Goal: Task Accomplishment & Management: Complete application form

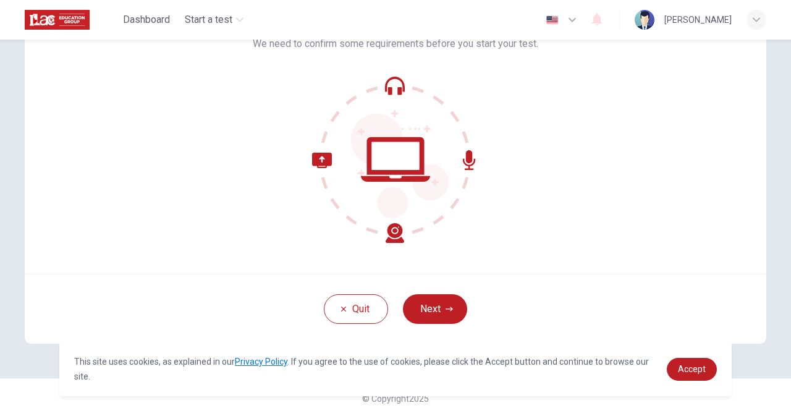
scroll to position [99, 0]
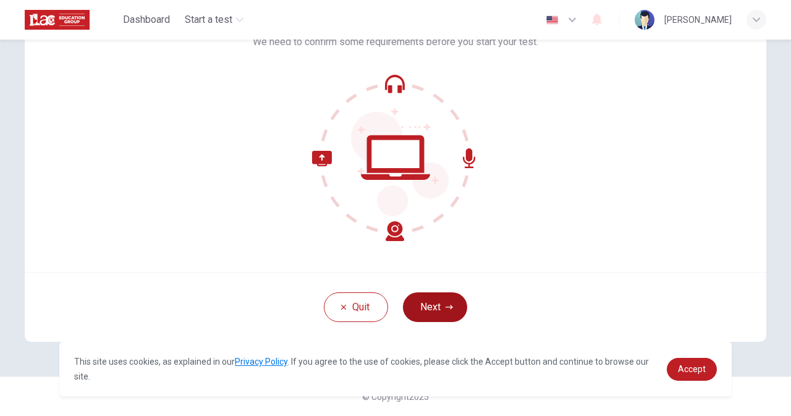
click at [422, 311] on button "Next" at bounding box center [435, 307] width 64 height 30
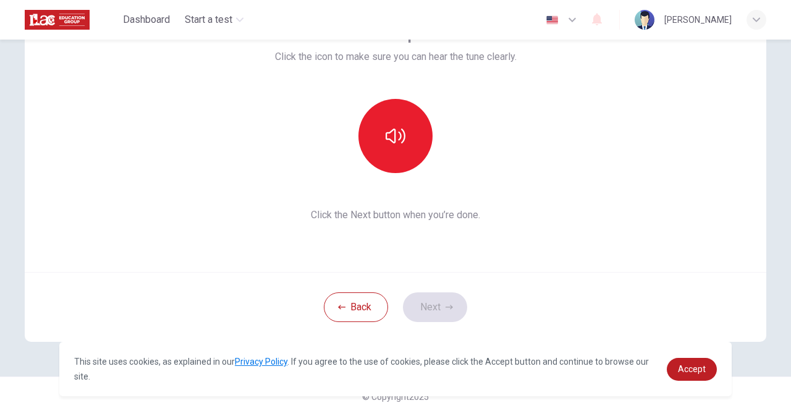
click at [434, 309] on div "Back Next" at bounding box center [395, 307] width 741 height 70
click at [386, 144] on icon "button" at bounding box center [395, 136] width 20 height 20
click at [435, 309] on button "Next" at bounding box center [435, 307] width 64 height 30
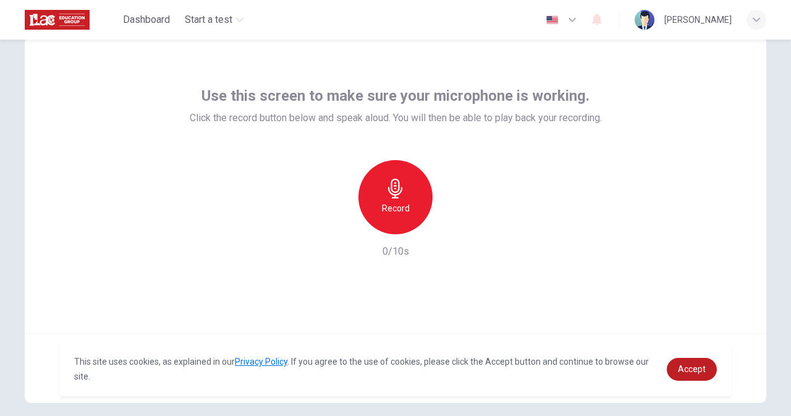
scroll to position [37, 0]
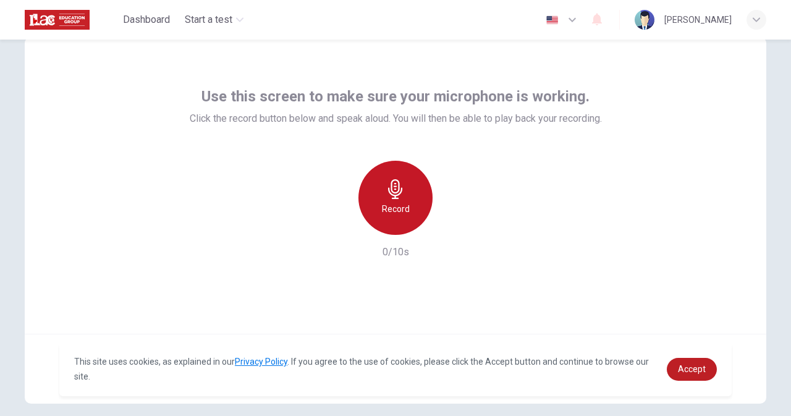
click at [390, 188] on icon "button" at bounding box center [395, 189] width 20 height 20
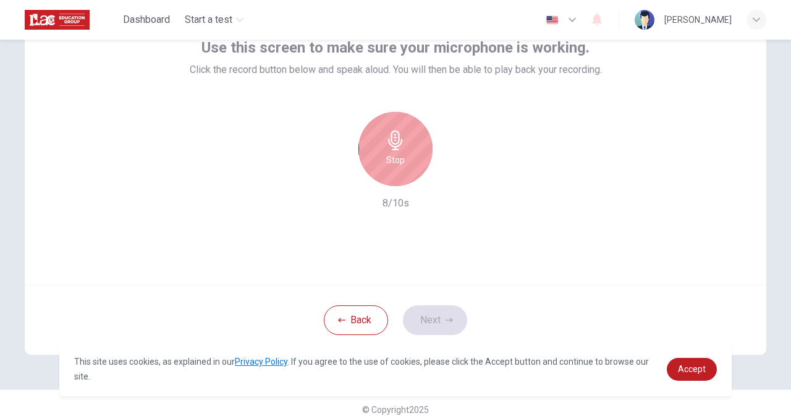
scroll to position [99, 0]
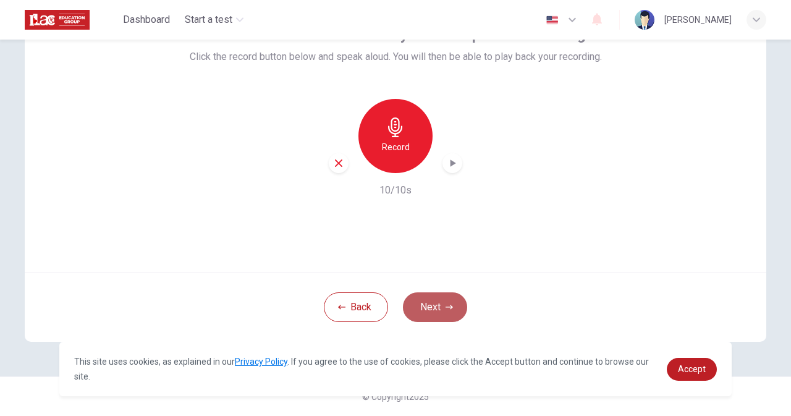
click at [435, 306] on button "Next" at bounding box center [435, 307] width 64 height 30
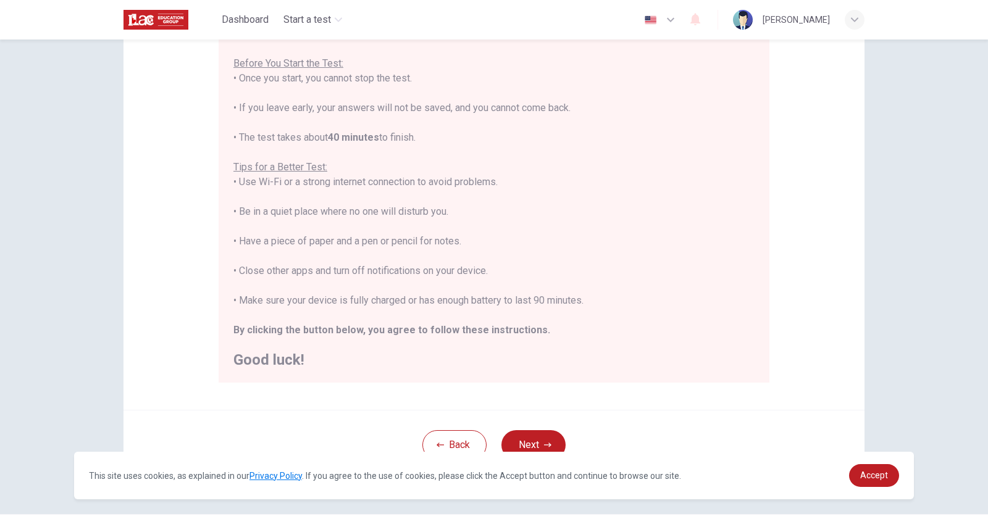
scroll to position [167, 0]
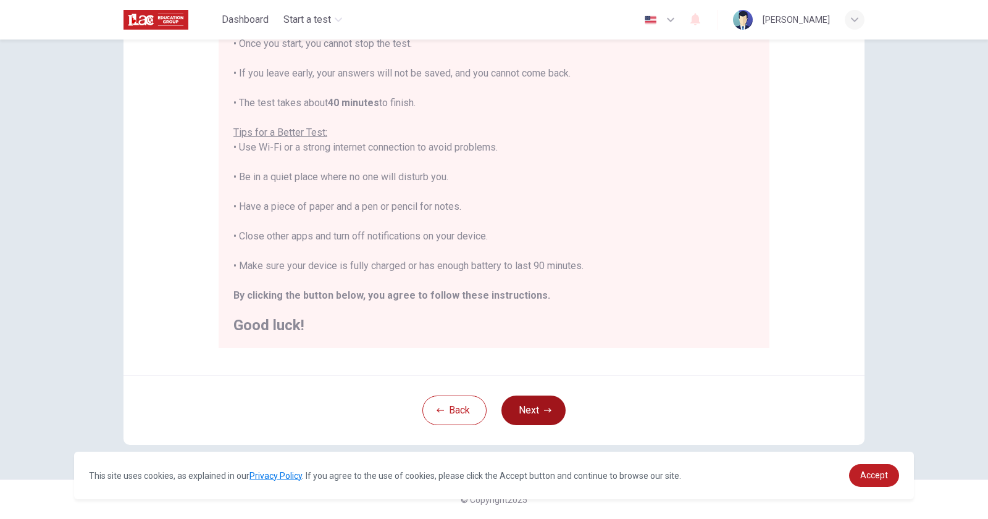
click at [540, 415] on button "Next" at bounding box center [533, 411] width 64 height 30
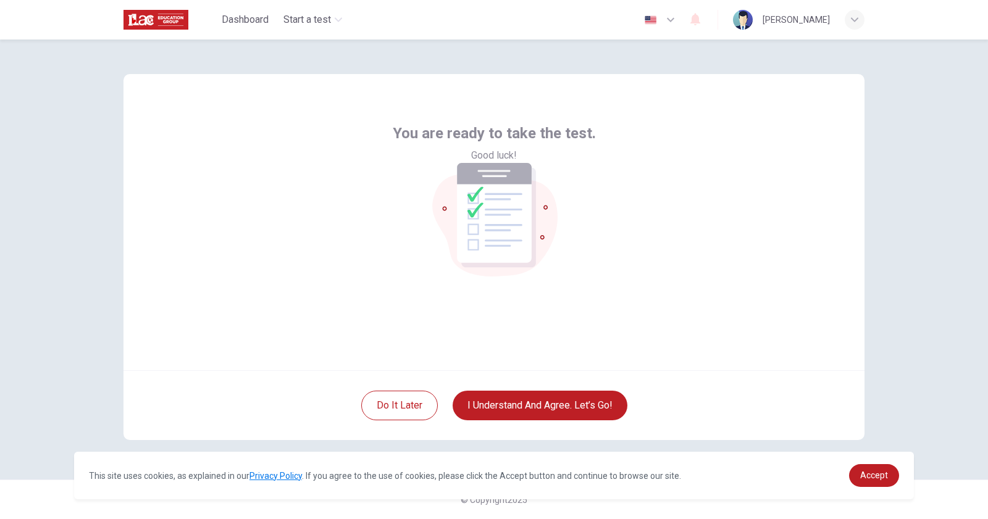
scroll to position [0, 0]
click at [553, 401] on button "I understand and agree. Let’s go!" at bounding box center [540, 406] width 175 height 30
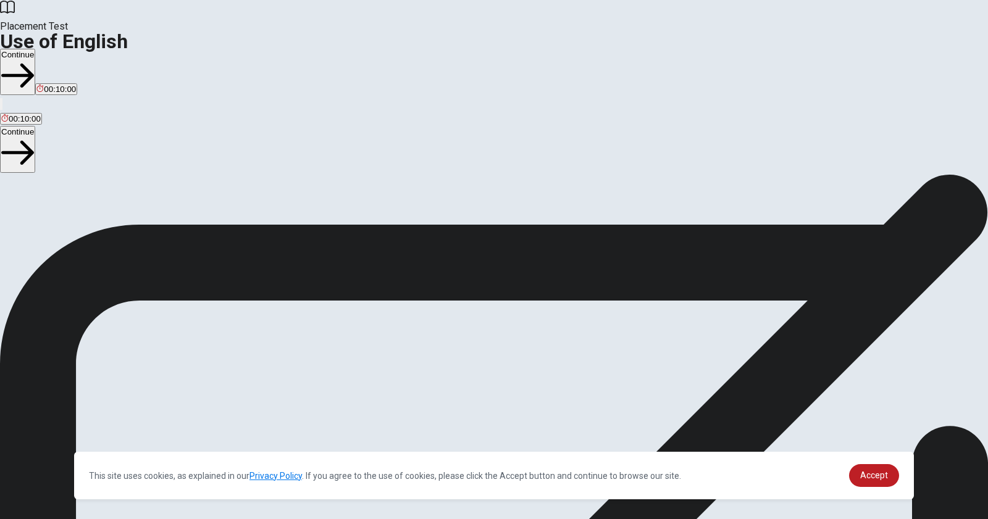
click at [35, 49] on button "Continue" at bounding box center [17, 72] width 35 height 46
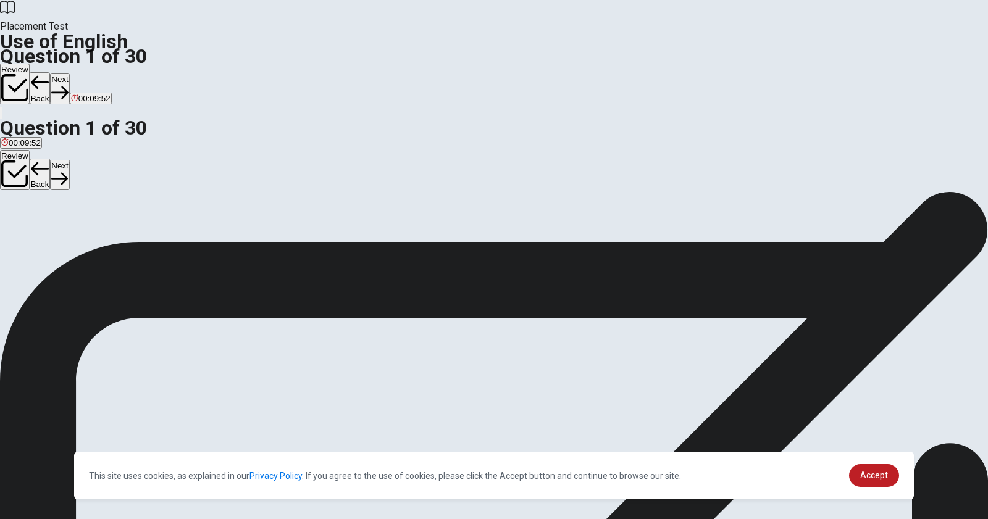
click at [52, 232] on div "D" at bounding box center [46, 226] width 11 height 9
click at [69, 73] on button "Next" at bounding box center [59, 88] width 19 height 30
click at [43, 232] on span "has worked" at bounding box center [22, 236] width 42 height 9
click at [69, 73] on button "Next" at bounding box center [59, 88] width 19 height 30
click at [16, 232] on span "sold" at bounding box center [8, 236] width 15 height 9
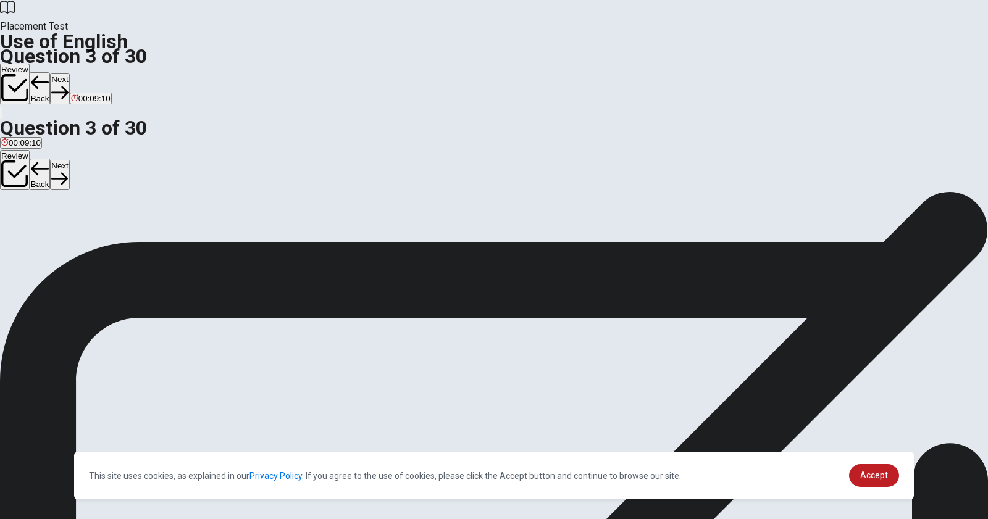
click at [69, 73] on button "Next" at bounding box center [59, 88] width 19 height 30
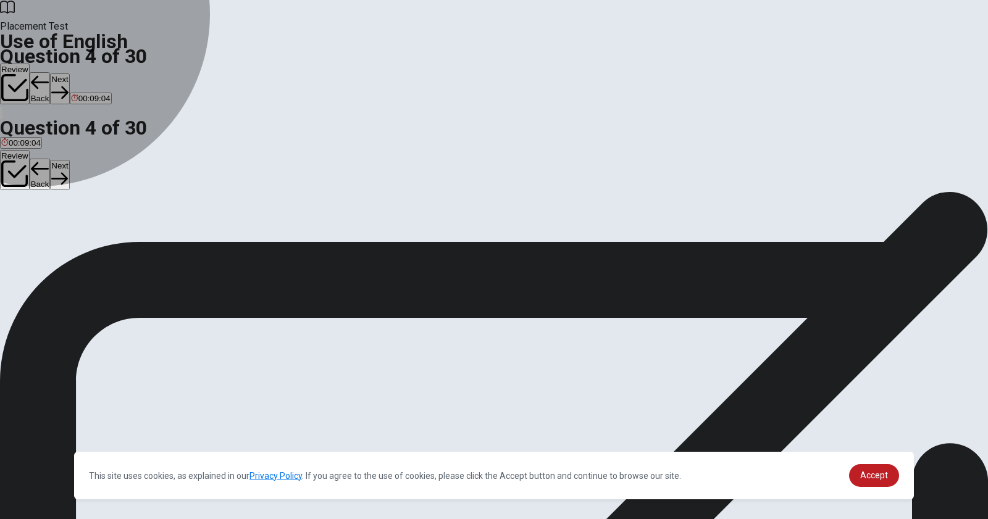
drag, startPoint x: 424, startPoint y: 199, endPoint x: 540, endPoint y: 247, distance: 126.3
click at [15, 232] on span "has" at bounding box center [8, 236] width 14 height 9
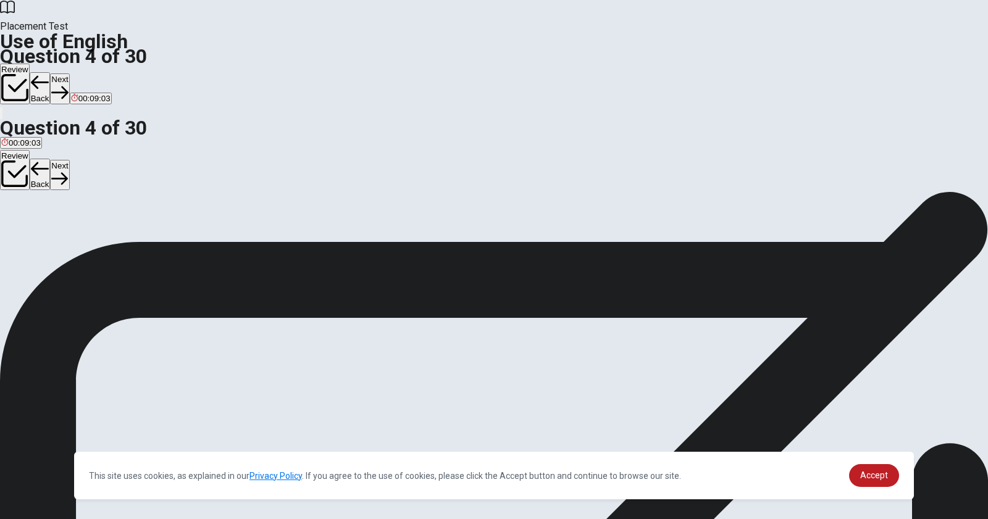
drag, startPoint x: 696, startPoint y: 23, endPoint x: 696, endPoint y: 100, distance: 77.2
click at [69, 73] on button "Next" at bounding box center [59, 88] width 19 height 30
click at [60, 241] on span "work" at bounding box center [51, 236] width 17 height 9
click at [69, 73] on button "Next" at bounding box center [59, 88] width 19 height 30
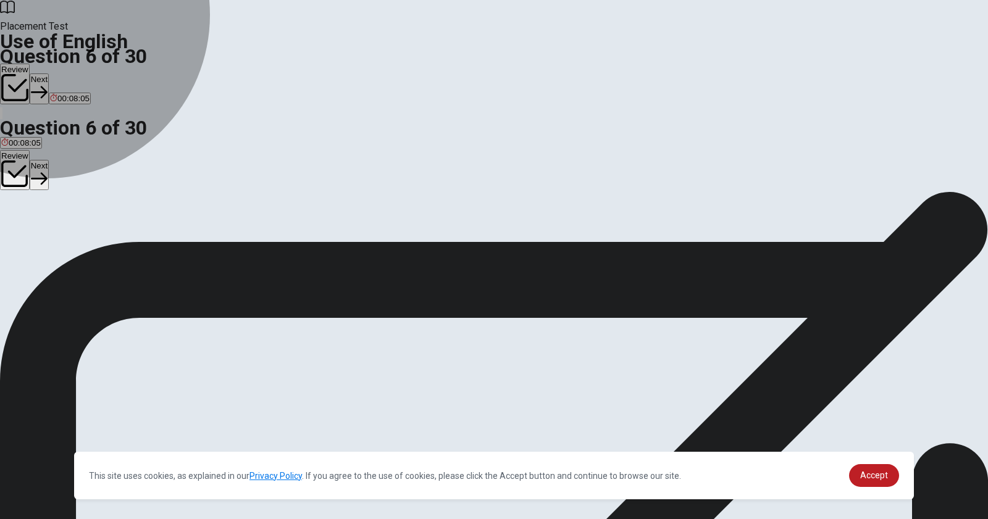
click at [55, 241] on span "soft" at bounding box center [48, 236] width 13 height 9
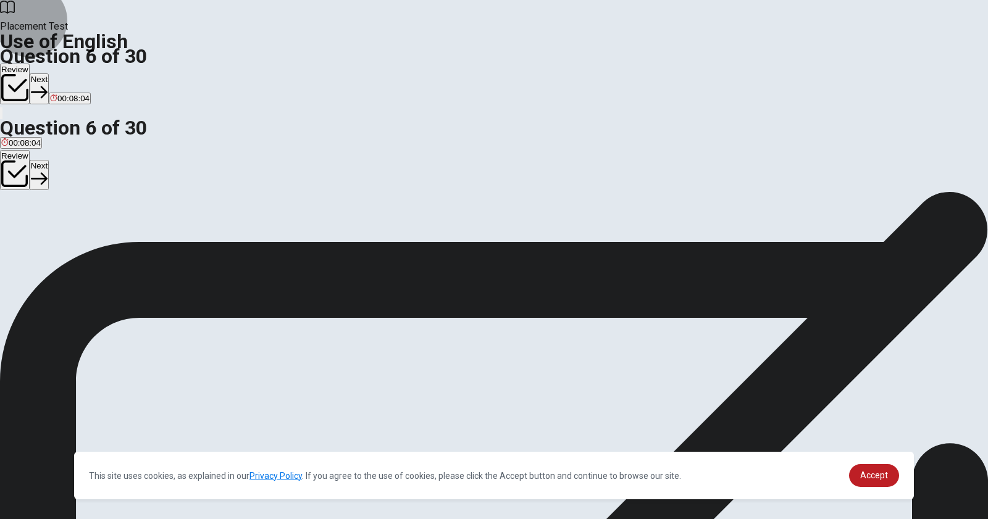
click at [49, 73] on button "Next" at bounding box center [39, 88] width 19 height 30
click at [44, 241] on span "bracelet" at bounding box center [29, 236] width 29 height 9
click at [69, 73] on button "Next" at bounding box center [59, 88] width 19 height 30
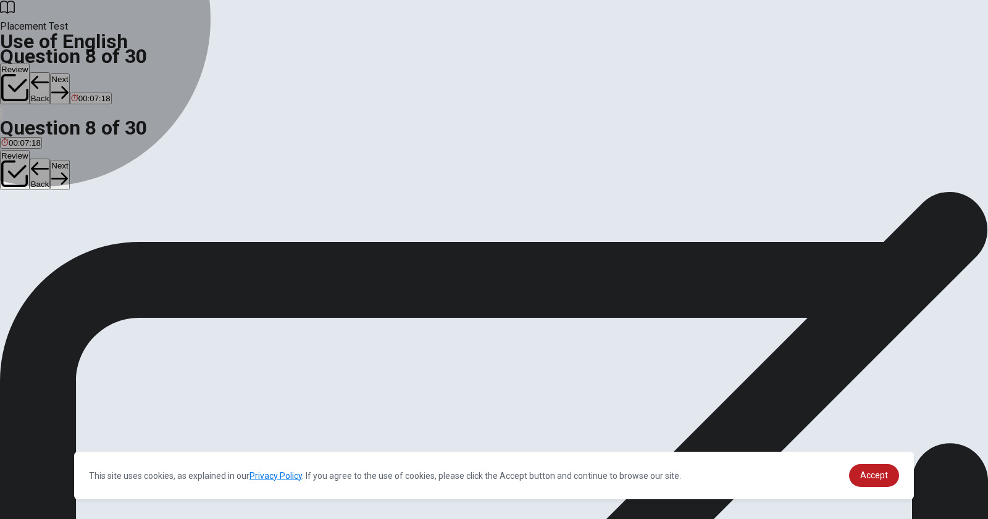
click at [114, 241] on span "hospital" at bounding box center [99, 236] width 28 height 9
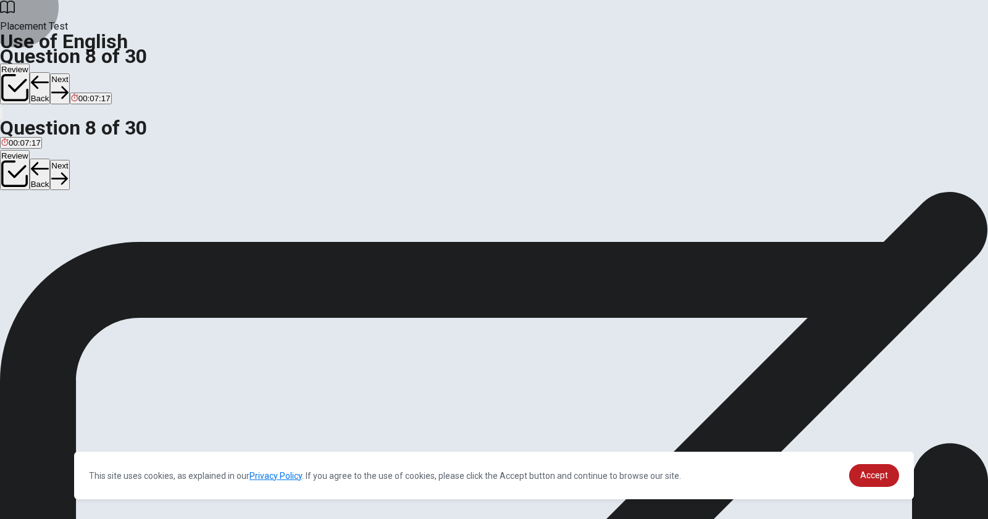
click at [69, 73] on button "Next" at bounding box center [59, 88] width 19 height 30
click at [17, 232] on span "Thin" at bounding box center [9, 236] width 16 height 9
drag, startPoint x: 701, startPoint y: 17, endPoint x: 689, endPoint y: 87, distance: 71.5
click at [69, 73] on button "Next" at bounding box center [59, 88] width 19 height 30
click at [152, 241] on span "will meet" at bounding box center [136, 236] width 32 height 9
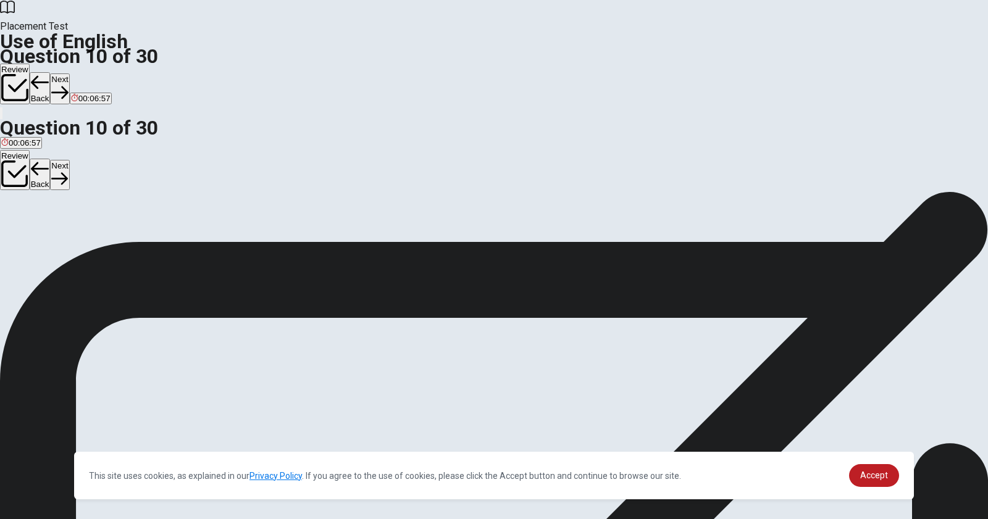
click at [69, 73] on button "Next" at bounding box center [59, 88] width 19 height 30
click at [90, 242] on button "D mustn’t" at bounding box center [75, 231] width 29 height 21
click at [49, 73] on button "Next" at bounding box center [39, 88] width 19 height 30
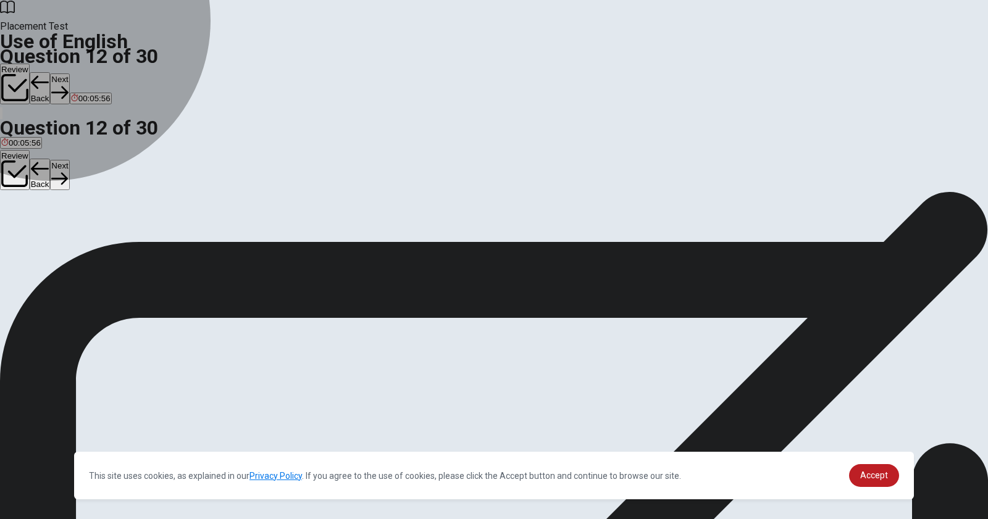
click at [77, 241] on span "will call" at bounding box center [64, 236] width 26 height 9
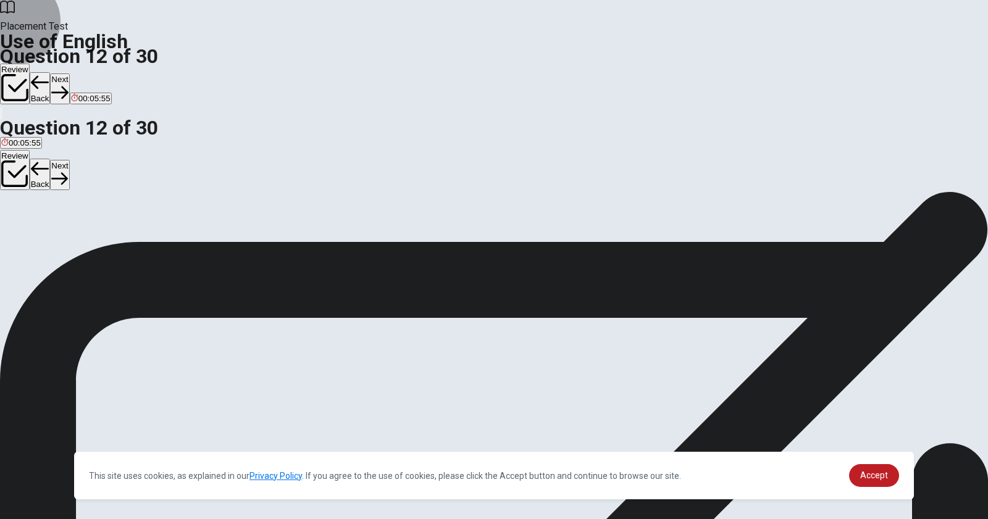
click at [69, 73] on button "Next" at bounding box center [59, 88] width 19 height 30
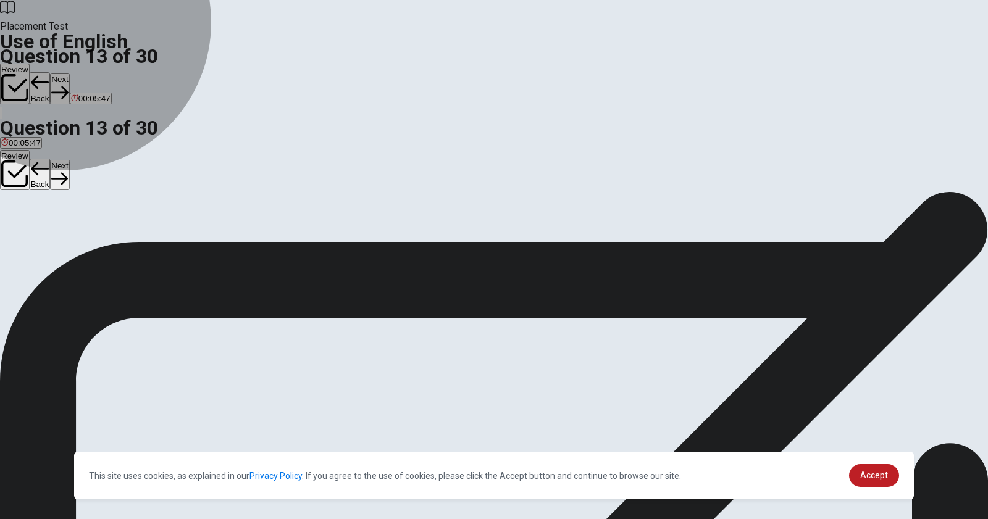
click at [70, 242] on button "B didn’t go" at bounding box center [53, 231] width 33 height 21
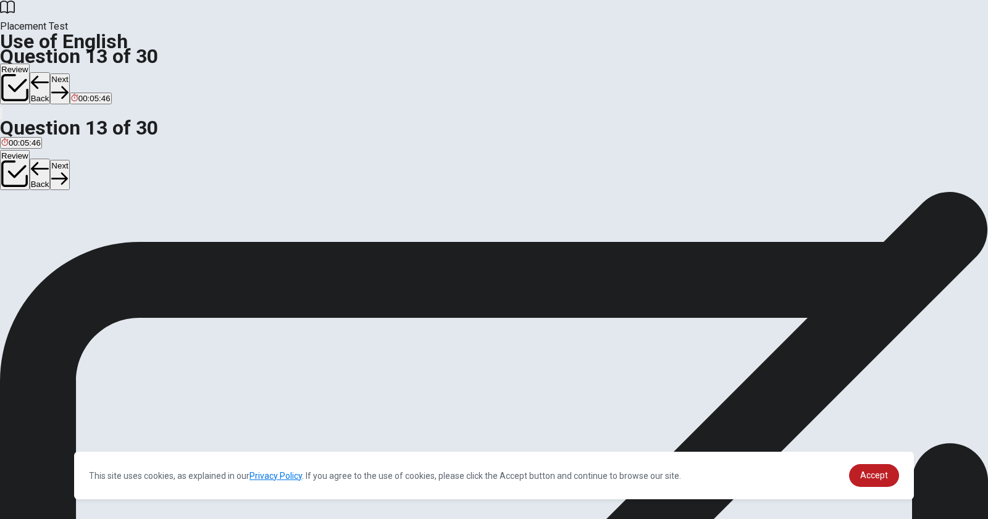
click at [69, 73] on button "Next" at bounding box center [59, 88] width 19 height 30
click at [40, 241] on span "in" at bounding box center [36, 236] width 6 height 9
click at [69, 73] on button "Next" at bounding box center [59, 88] width 19 height 30
click at [175, 241] on span "avoid them" at bounding box center [155, 236] width 40 height 9
click at [69, 73] on button "Next" at bounding box center [59, 88] width 19 height 30
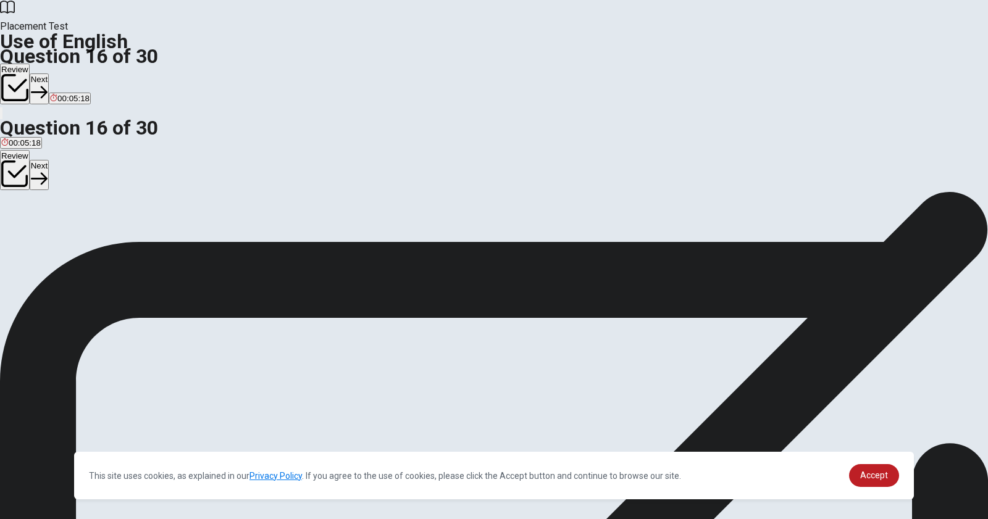
click at [64, 241] on span "interesting" at bounding box center [45, 236] width 38 height 9
click at [49, 73] on button "Next" at bounding box center [39, 88] width 19 height 30
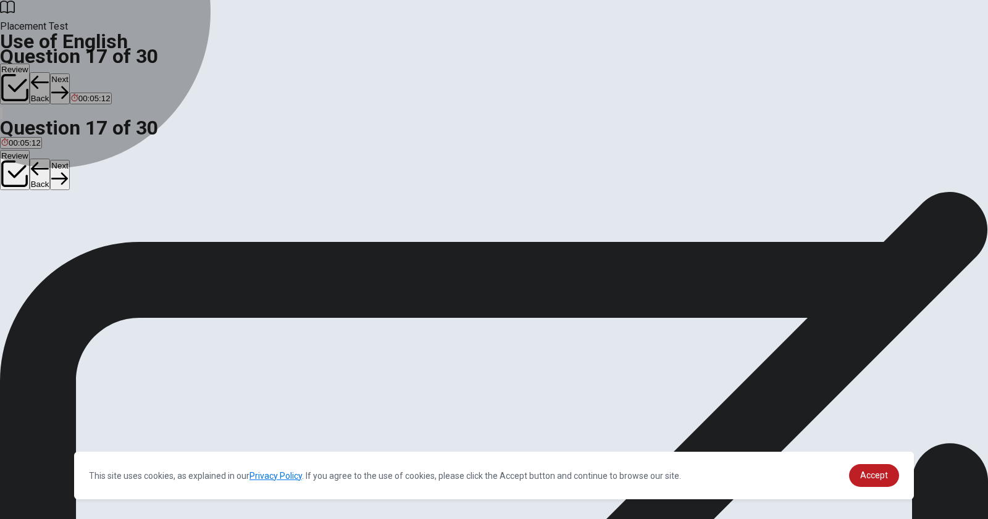
click at [95, 241] on span "intelligent" at bounding box center [78, 236] width 35 height 9
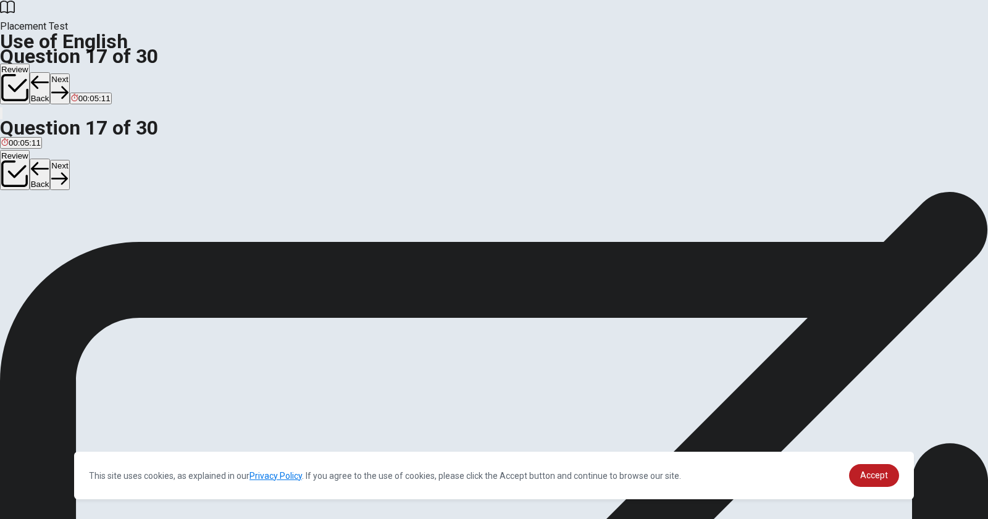
click at [69, 73] on button "Next" at bounding box center [59, 88] width 19 height 30
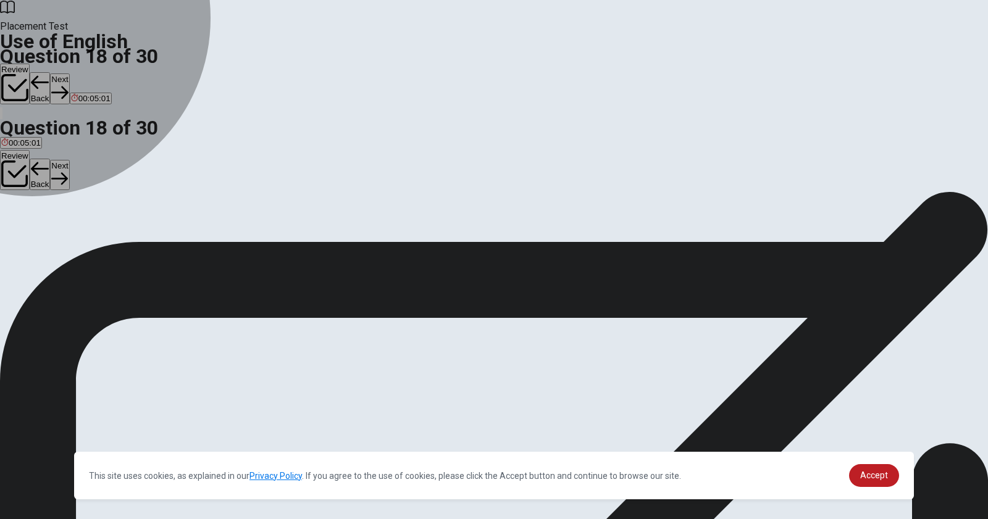
click at [45, 241] on span "leave" at bounding box center [35, 236] width 20 height 9
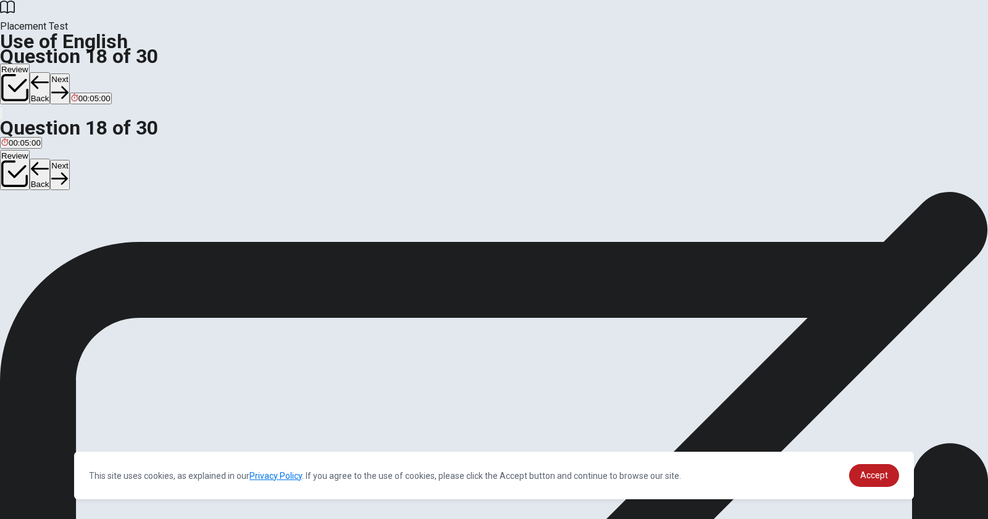
click at [69, 73] on button "Next" at bounding box center [59, 88] width 19 height 30
click at [91, 241] on span "friendly" at bounding box center [77, 236] width 27 height 9
click at [69, 73] on button "Next" at bounding box center [59, 88] width 19 height 30
click at [64, 241] on span "Did" at bounding box center [57, 236] width 12 height 9
click at [69, 73] on button "Next" at bounding box center [59, 88] width 19 height 30
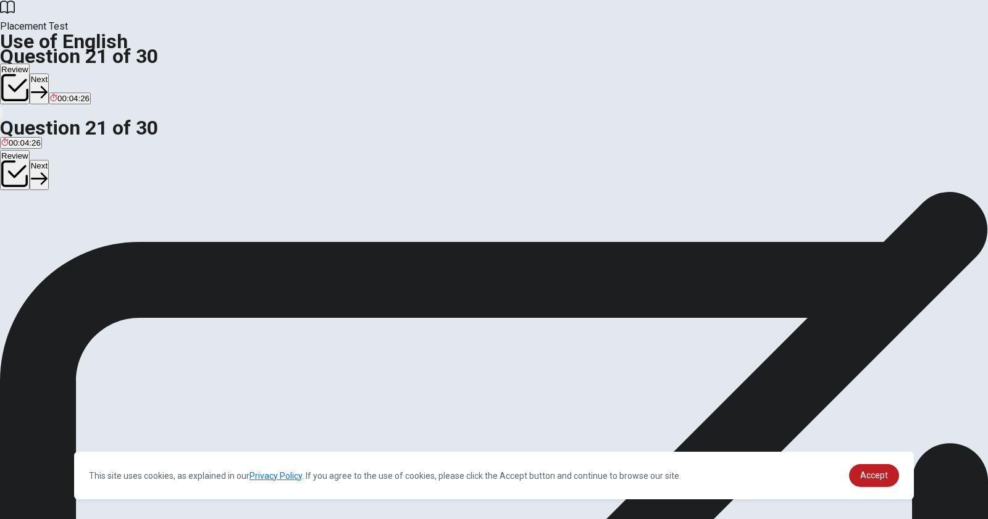
click at [67, 241] on span "leaves" at bounding box center [55, 236] width 24 height 9
click at [48, 84] on icon "button" at bounding box center [39, 92] width 17 height 17
click at [39, 232] on span "how much" at bounding box center [20, 236] width 38 height 9
drag, startPoint x: 690, startPoint y: 25, endPoint x: 643, endPoint y: 112, distance: 98.9
click at [69, 73] on button "Next" at bounding box center [59, 88] width 19 height 30
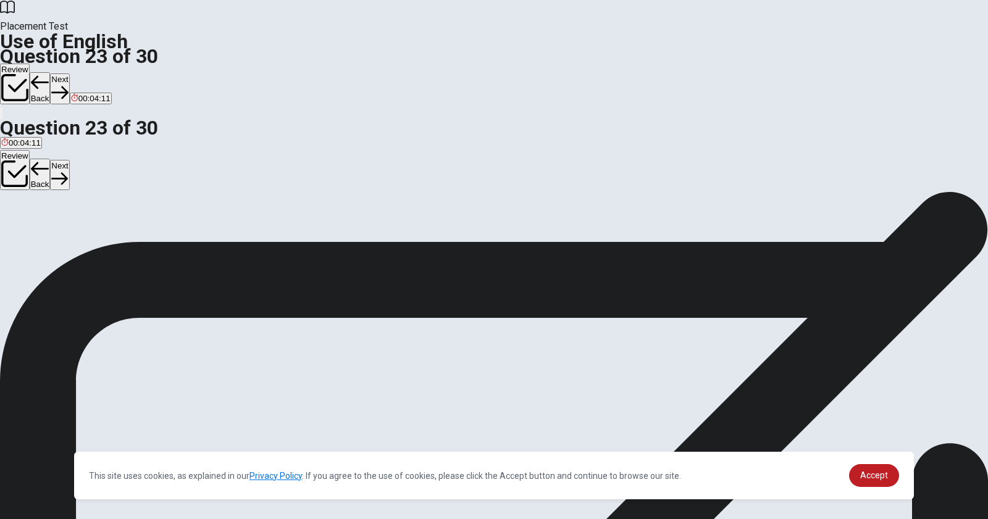
click at [78, 241] on span "have" at bounding box center [69, 236] width 18 height 9
click at [69, 73] on button "Next" at bounding box center [59, 88] width 19 height 30
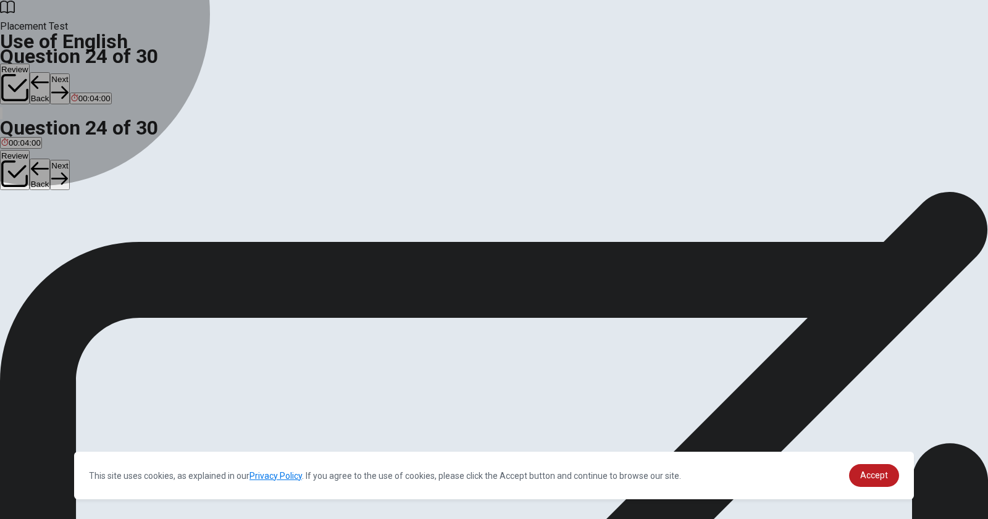
click at [9, 221] on button "A is" at bounding box center [4, 231] width 9 height 21
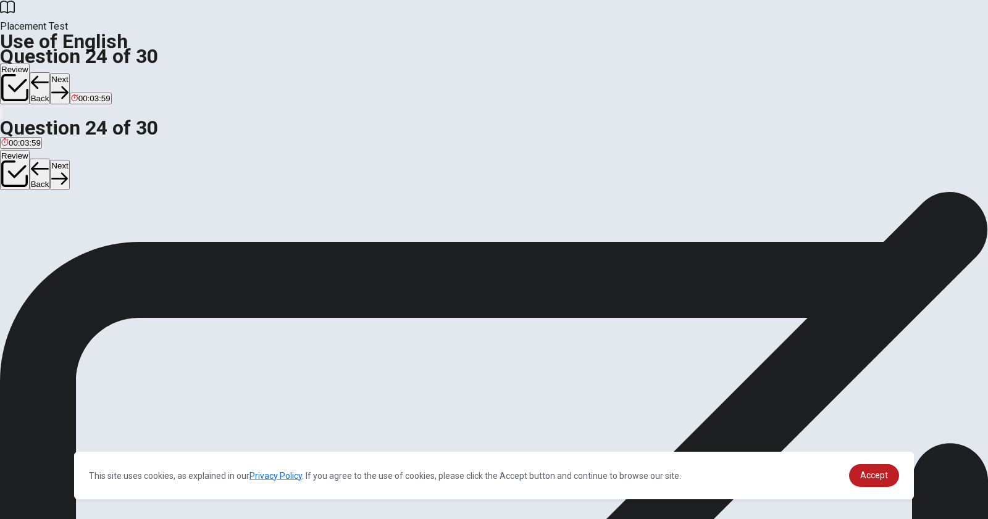
click at [69, 73] on button "Next" at bounding box center [59, 88] width 19 height 30
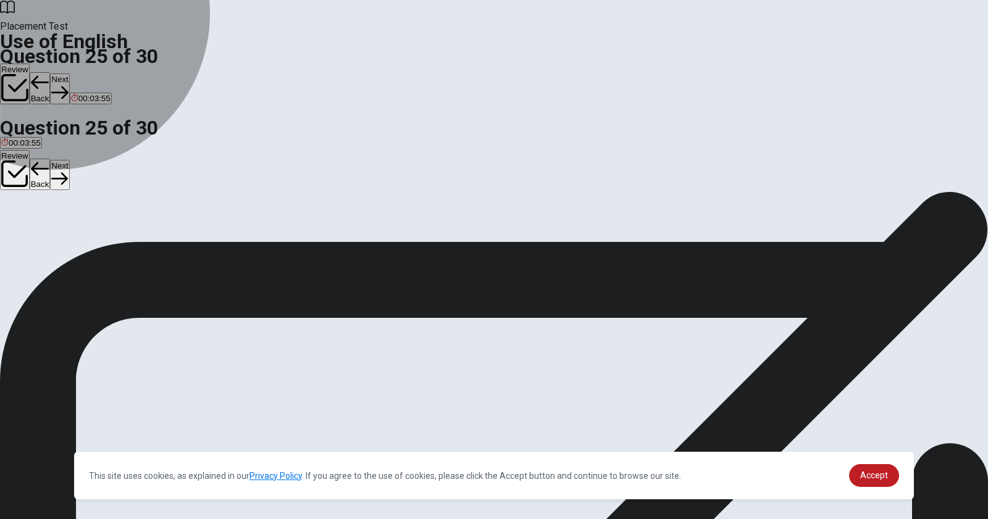
click at [30, 232] on span "suggest" at bounding box center [15, 236] width 29 height 9
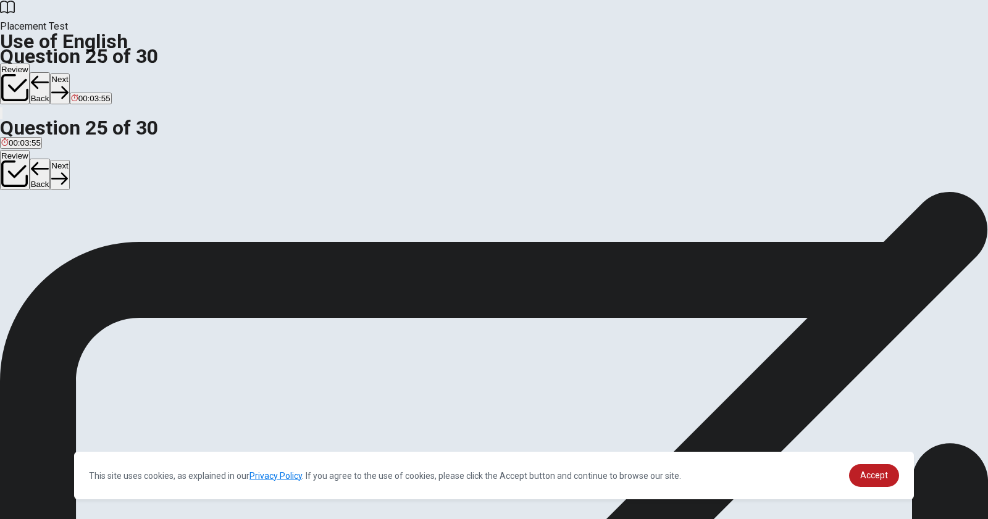
click at [69, 73] on button "Next" at bounding box center [59, 88] width 19 height 30
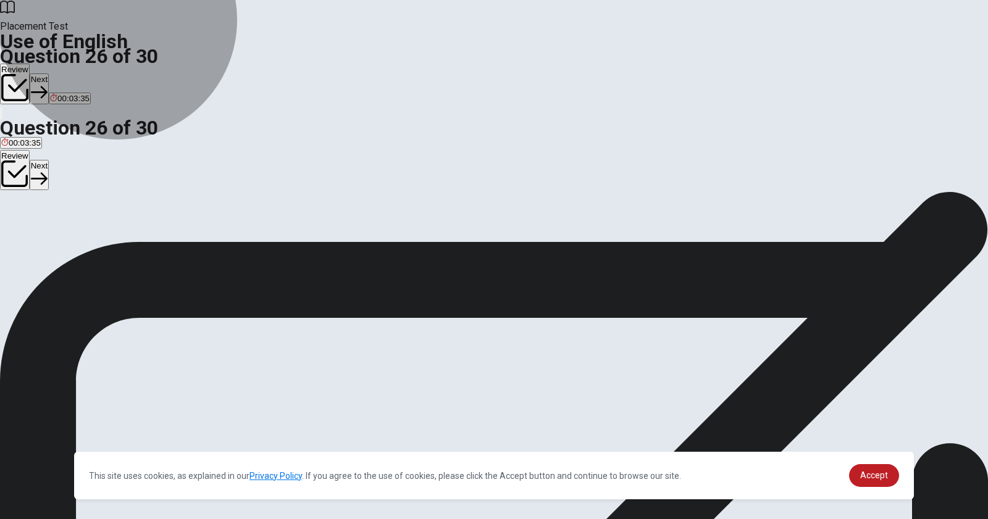
click at [154, 241] on span "decision between options" at bounding box center [107, 236] width 93 height 9
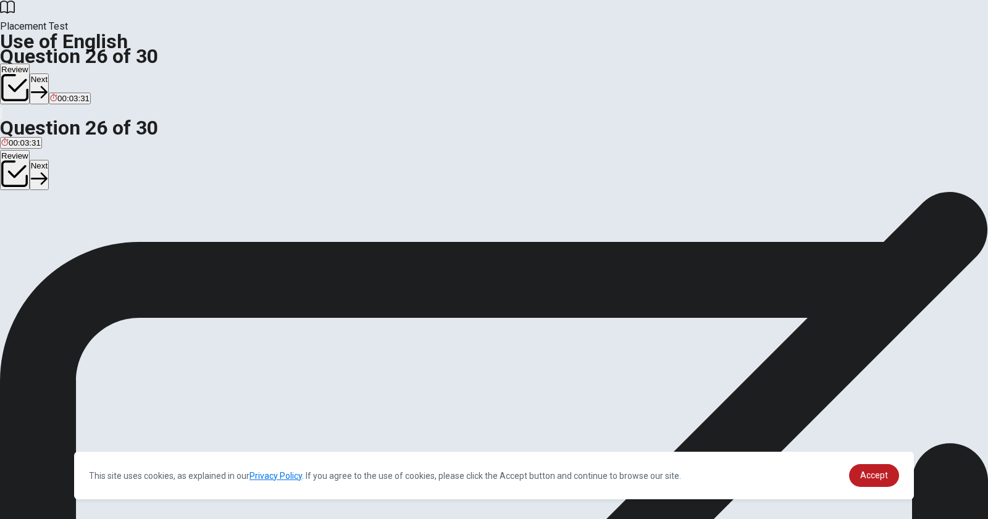
drag, startPoint x: 715, startPoint y: 25, endPoint x: 703, endPoint y: 49, distance: 26.8
click at [49, 73] on button "Next" at bounding box center [39, 88] width 19 height 30
click at [201, 241] on span "a result of an action" at bounding box center [165, 236] width 72 height 9
click at [69, 73] on button "Next" at bounding box center [59, 88] width 19 height 30
click at [124, 241] on span "steps" at bounding box center [114, 236] width 20 height 9
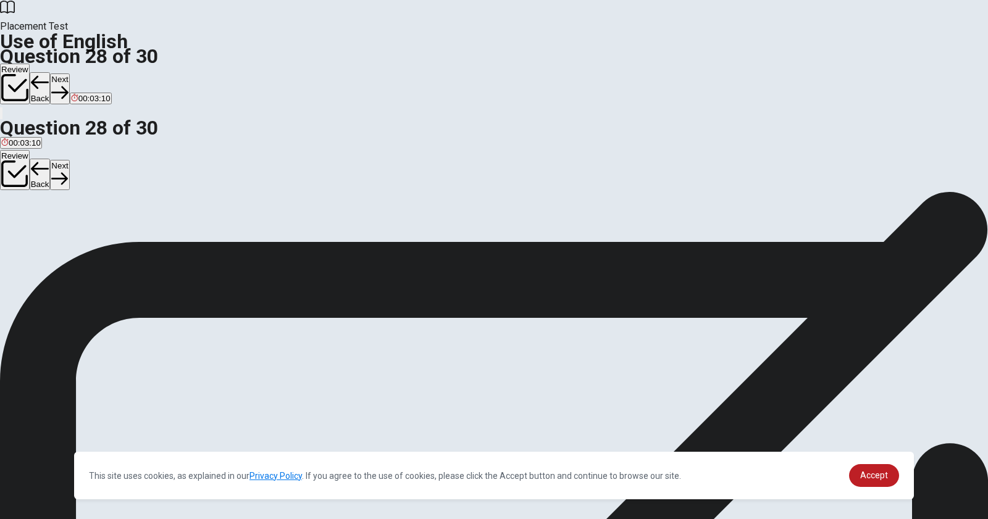
click at [69, 73] on button "Next" at bounding box center [59, 88] width 19 height 30
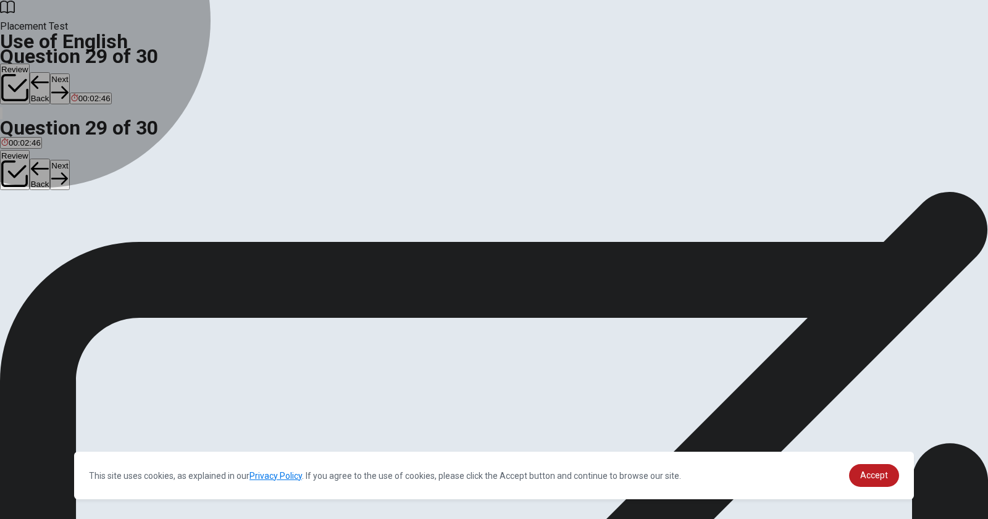
click at [86, 241] on span "plan" at bounding box center [77, 236] width 15 height 9
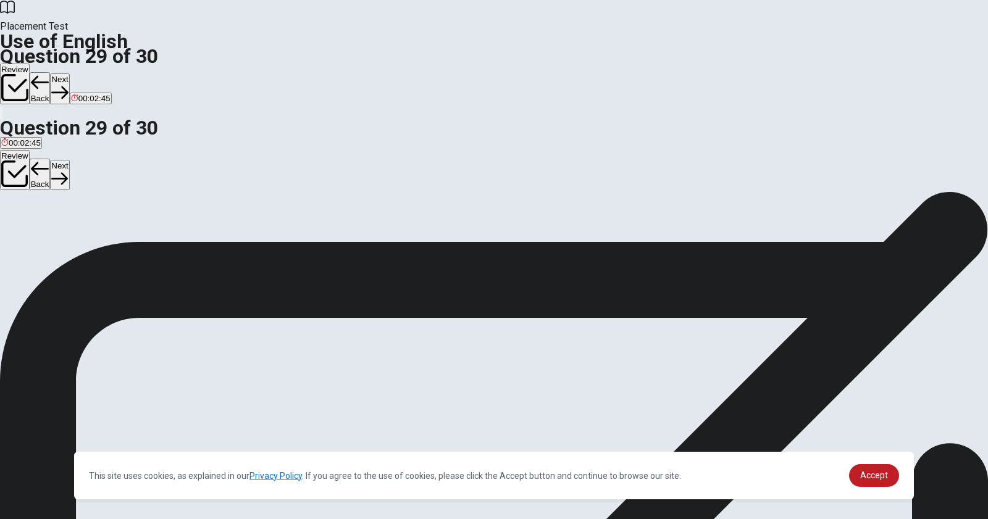
click at [69, 73] on button "Next" at bounding box center [59, 88] width 19 height 30
click at [52, 241] on span "Have" at bounding box center [42, 236] width 19 height 9
click at [69, 73] on button "Next" at bounding box center [59, 88] width 19 height 30
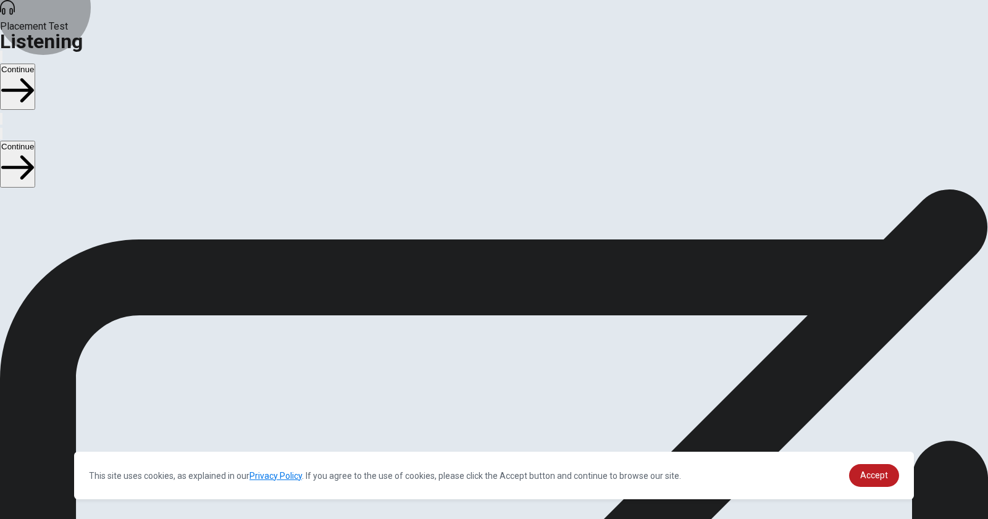
click at [35, 64] on button "Continue" at bounding box center [17, 87] width 35 height 46
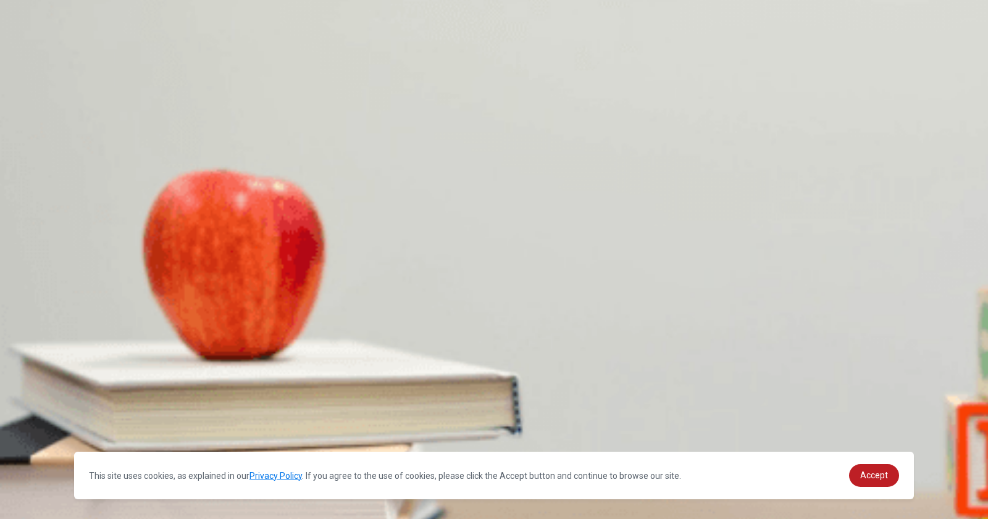
scroll to position [616, 0]
click at [226, 348] on span "It has excellent food" at bounding box center [189, 352] width 73 height 9
click at [261, 400] on span "He will visit [GEOGRAPHIC_DATA]" at bounding box center [196, 404] width 128 height 9
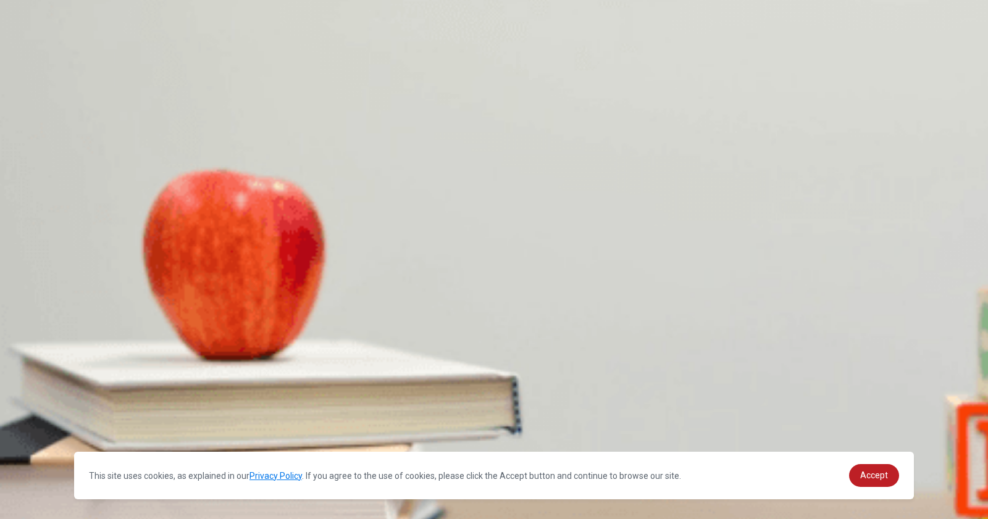
click at [191, 415] on span "[GEOGRAPHIC_DATA] and [GEOGRAPHIC_DATA]" at bounding box center [96, 455] width 190 height 9
drag, startPoint x: 524, startPoint y: 142, endPoint x: 532, endPoint y: 153, distance: 13.2
click at [89, 206] on span "It uses fresh ingredients" at bounding box center [45, 210] width 88 height 9
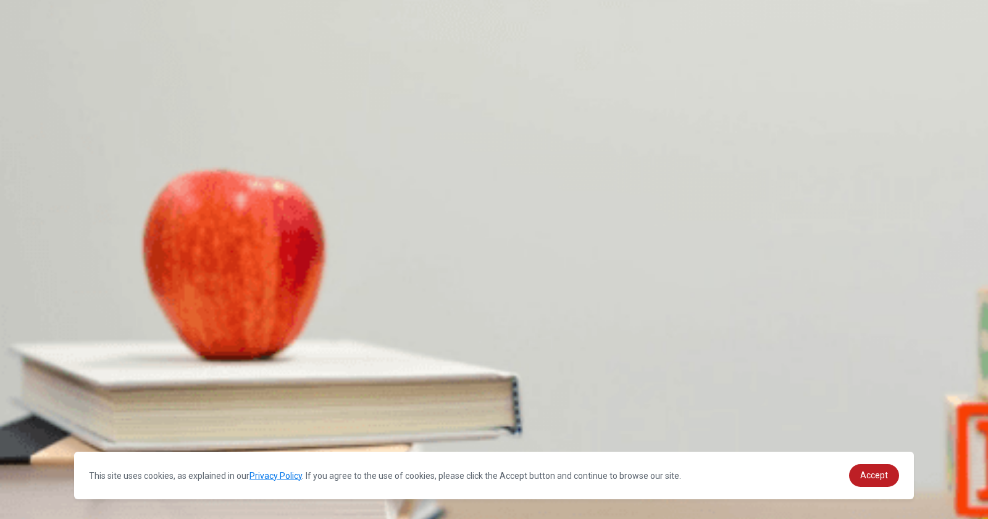
click at [168, 258] on span "The Colosseum" at bounding box center [139, 262] width 57 height 9
click at [35, 64] on button "Continue" at bounding box center [17, 87] width 35 height 46
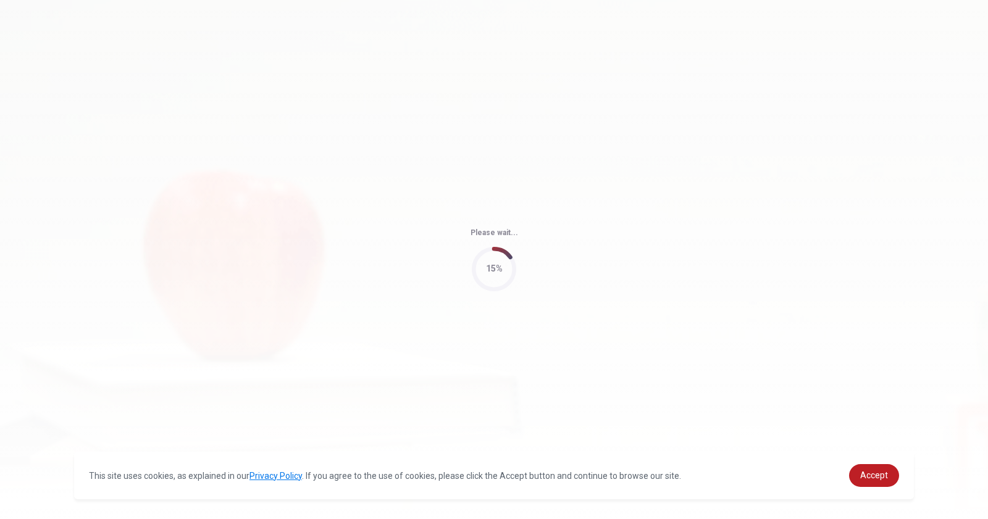
type input "77"
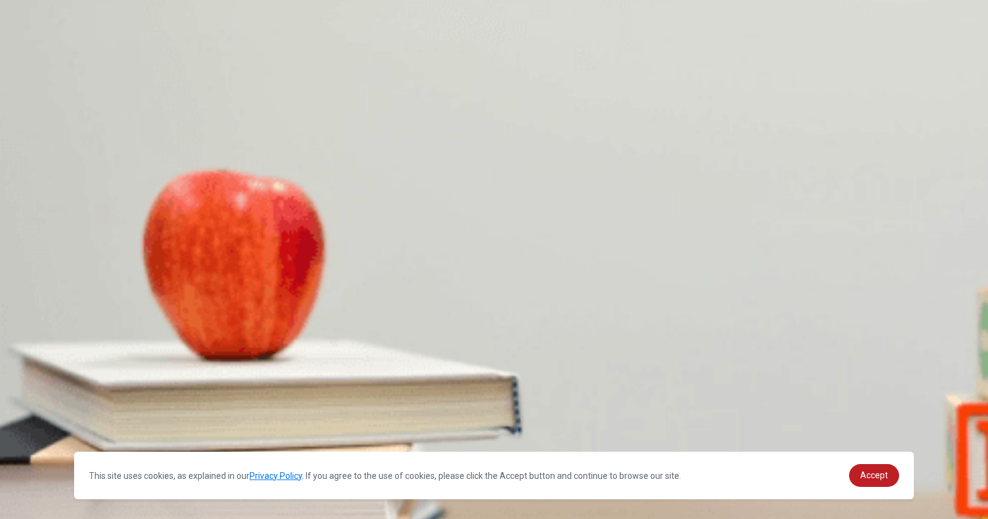
scroll to position [0, 0]
click at [155, 244] on span "Clear temporary files" at bounding box center [117, 248] width 76 height 9
click at [136, 305] on span "No" at bounding box center [130, 300] width 10 height 9
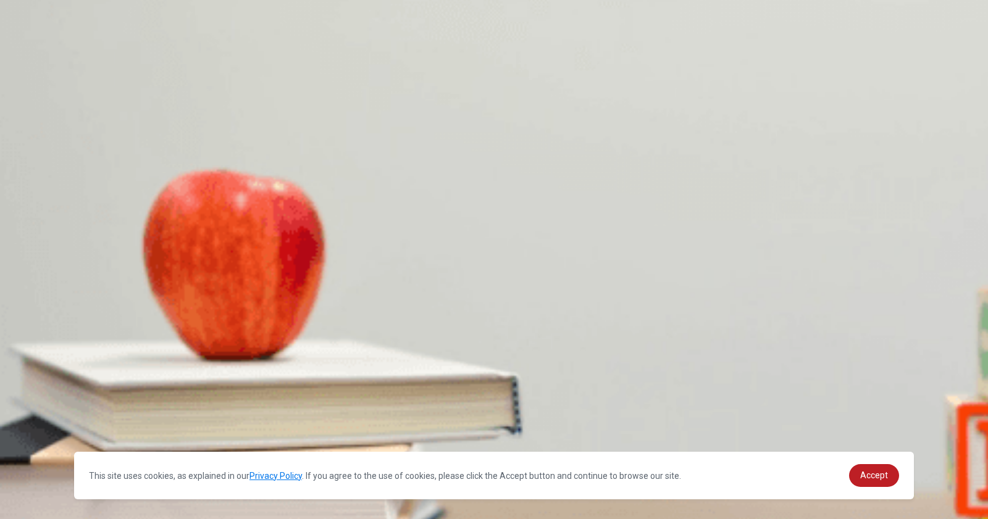
click at [82, 348] on span "Updating the software" at bounding box center [41, 352] width 80 height 9
click at [239, 409] on span "She finds it helpful" at bounding box center [205, 404] width 67 height 9
click at [285, 415] on span "Her computer is slow" at bounding box center [247, 455] width 77 height 9
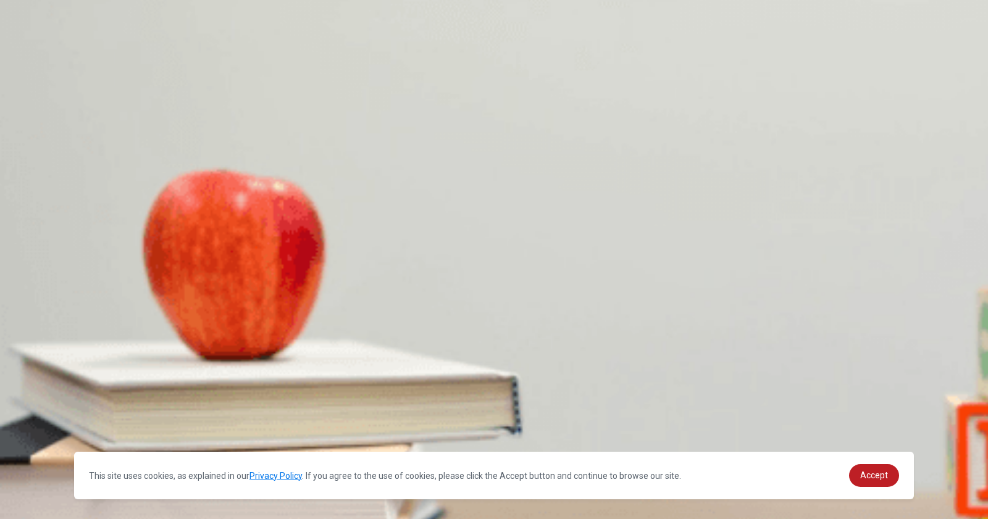
scroll to position [38, 0]
click at [35, 64] on button "Continue" at bounding box center [17, 87] width 35 height 46
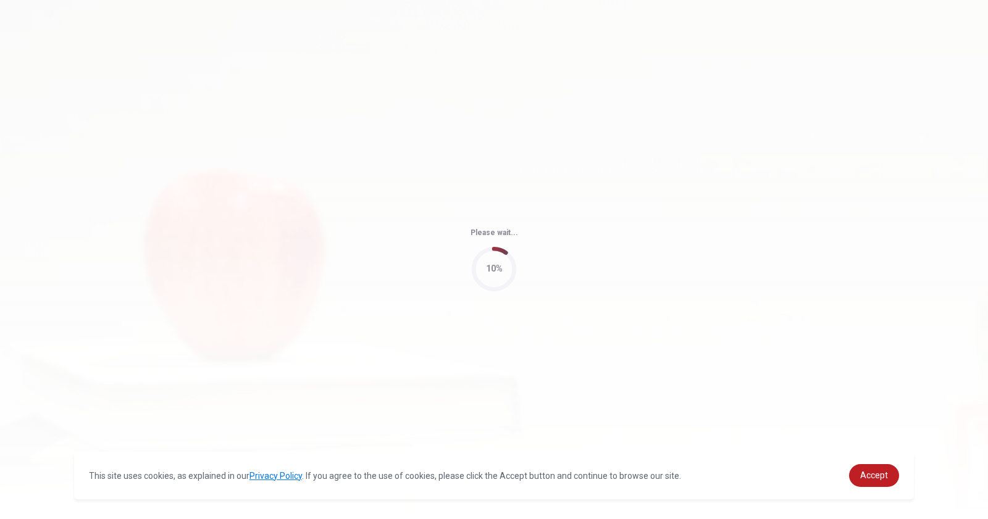
type input "56"
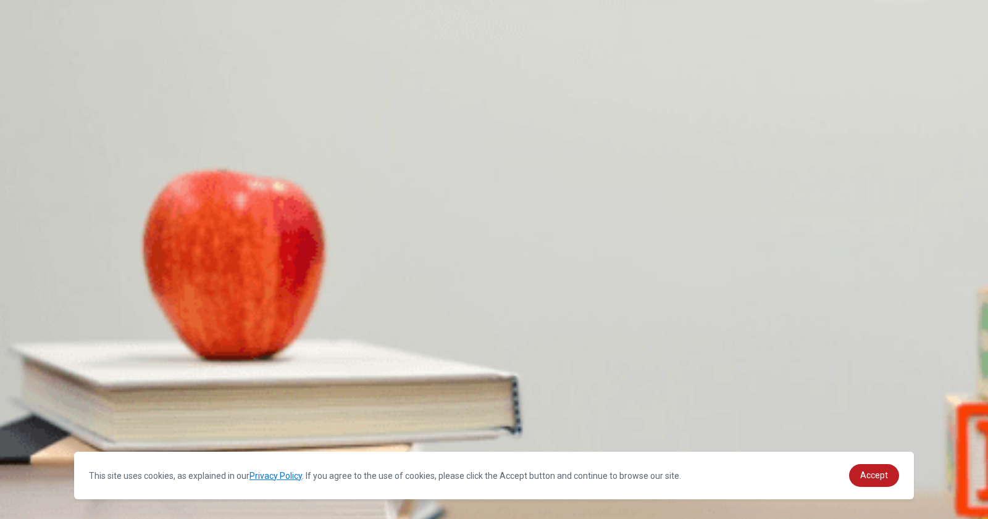
scroll to position [0, 0]
click at [91, 244] on span "Excited but a bit nervous" at bounding box center [46, 248] width 90 height 9
click at [156, 305] on span "Enjoy the solo experience at her own pace" at bounding box center [78, 300] width 155 height 9
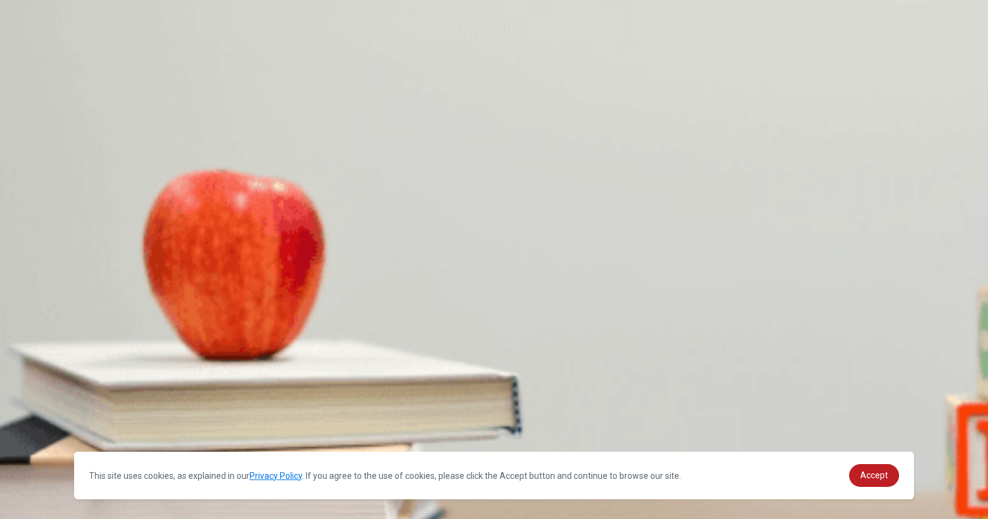
click at [383, 348] on span "[GEOGRAPHIC_DATA] and [GEOGRAPHIC_DATA]" at bounding box center [288, 352] width 190 height 9
click at [135, 415] on span "Europe" at bounding box center [121, 455] width 27 height 9
click at [50, 400] on span "Next summer" at bounding box center [25, 404] width 49 height 9
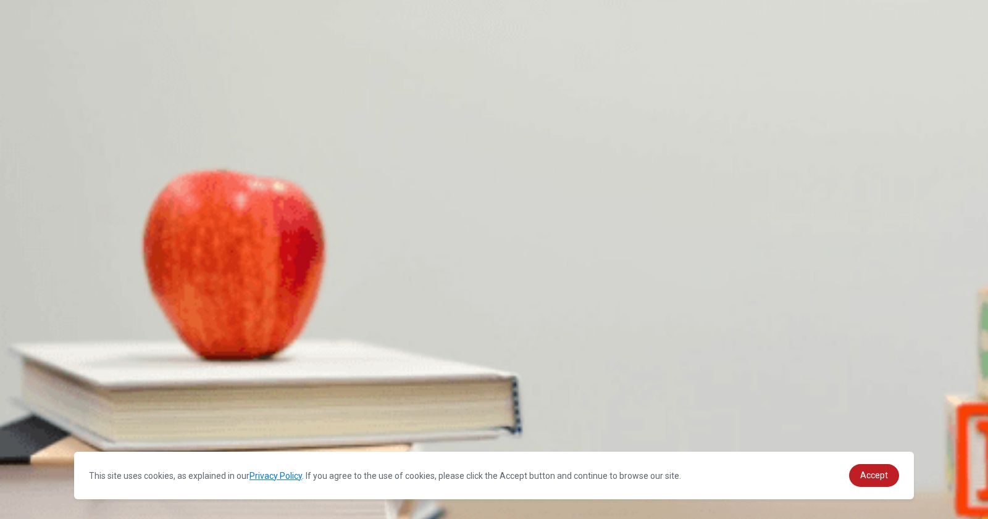
scroll to position [0, 0]
click at [35, 64] on button "Continue" at bounding box center [17, 87] width 35 height 46
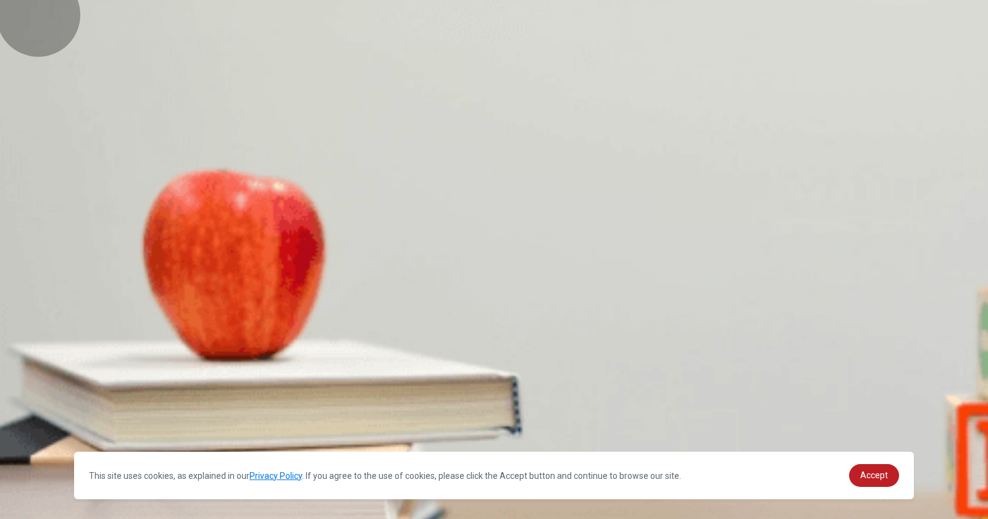
drag, startPoint x: 542, startPoint y: 446, endPoint x: 567, endPoint y: 440, distance: 25.5
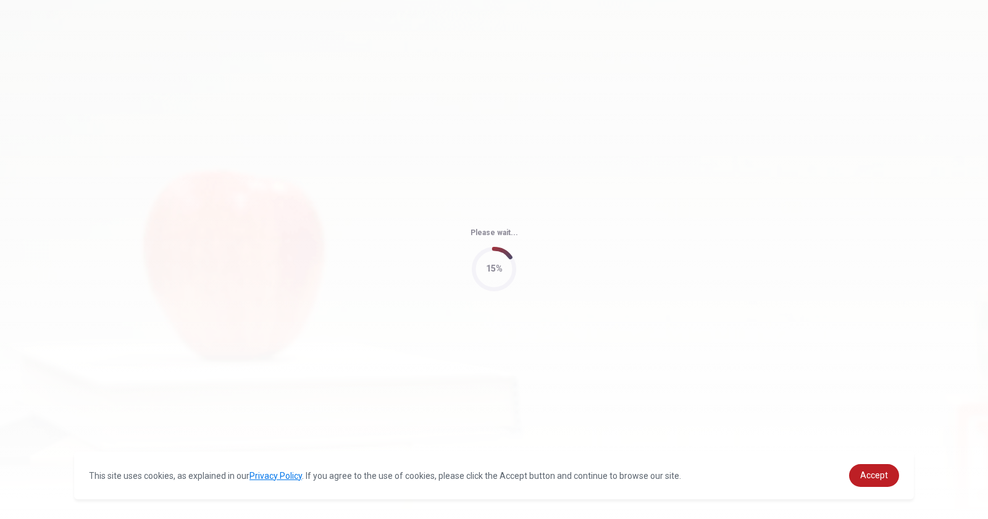
type input "64"
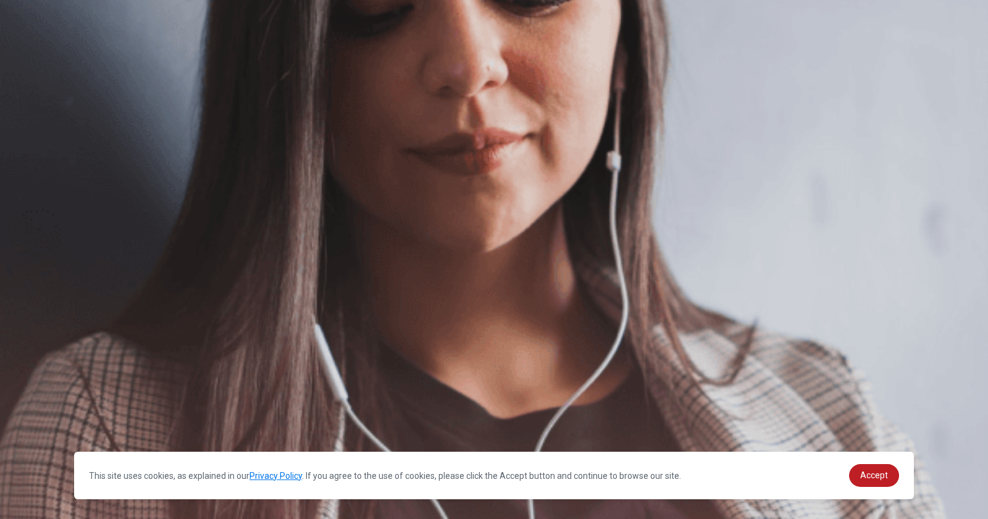
scroll to position [147, 0]
click at [35, 64] on button "Continue" at bounding box center [17, 87] width 35 height 46
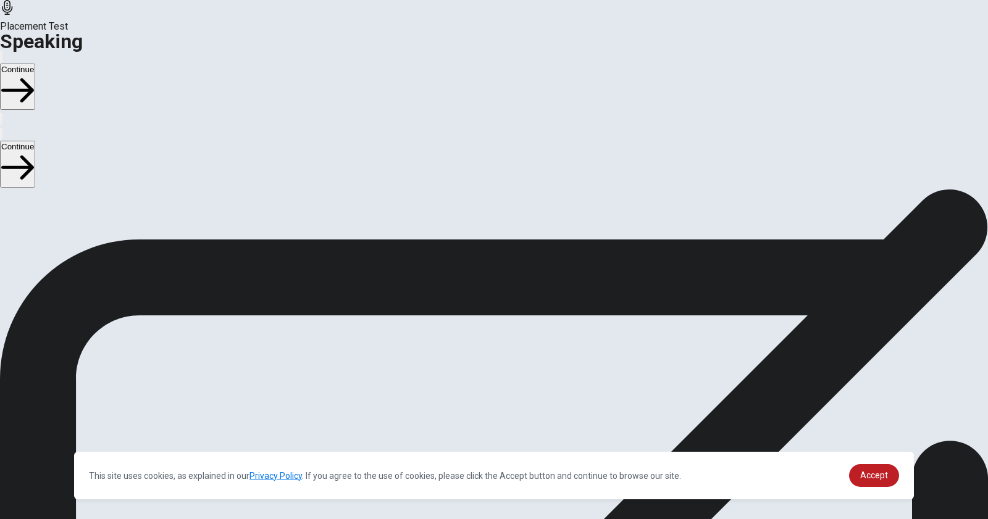
click at [516, 253] on div "Stop Recording" at bounding box center [494, 331] width 44 height 157
click at [513, 246] on icon at bounding box center [494, 264] width 37 height 37
click at [513, 246] on div at bounding box center [494, 266] width 37 height 41
click at [504, 262] on icon at bounding box center [491, 270] width 23 height 17
click at [520, 288] on button "Record Again" at bounding box center [494, 318] width 52 height 61
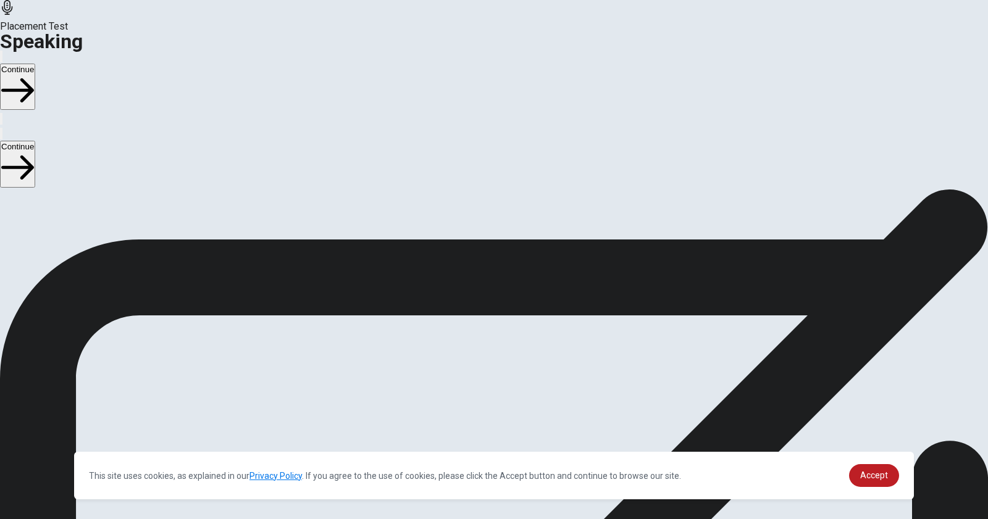
click at [513, 246] on icon at bounding box center [494, 264] width 37 height 37
click at [492, 298] on icon "Play Audio" at bounding box center [486, 305] width 12 height 15
click at [35, 64] on button "Continue" at bounding box center [17, 87] width 35 height 46
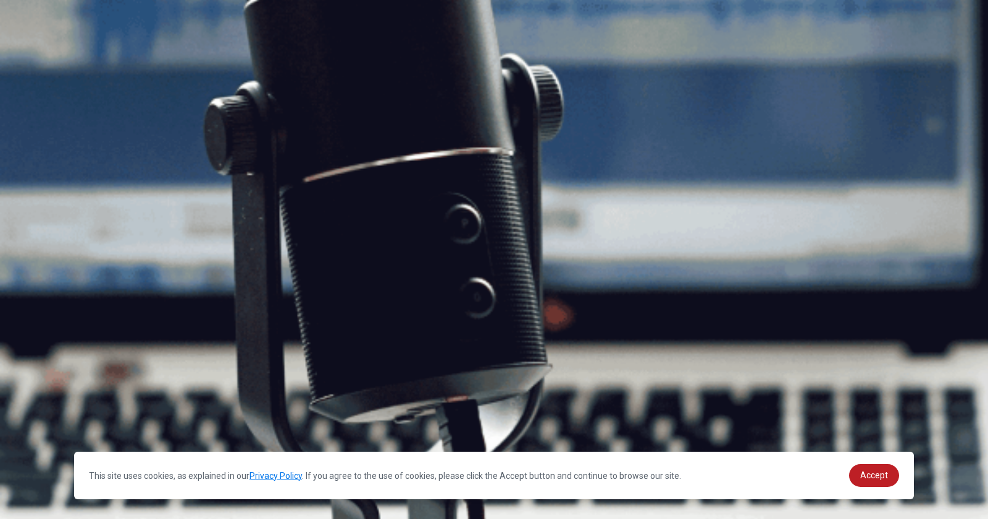
scroll to position [0, 0]
click at [35, 64] on button "Continue" at bounding box center [17, 87] width 35 height 46
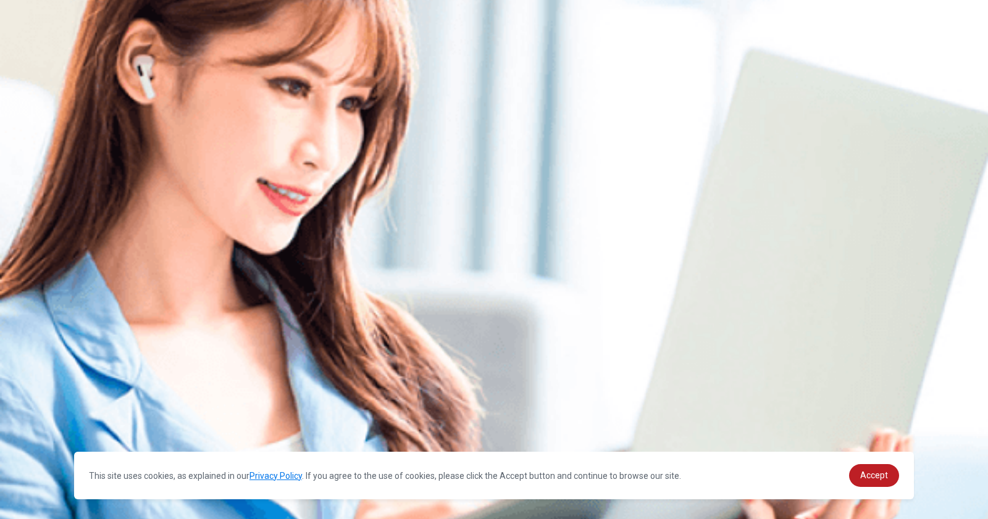
scroll to position [22, 0]
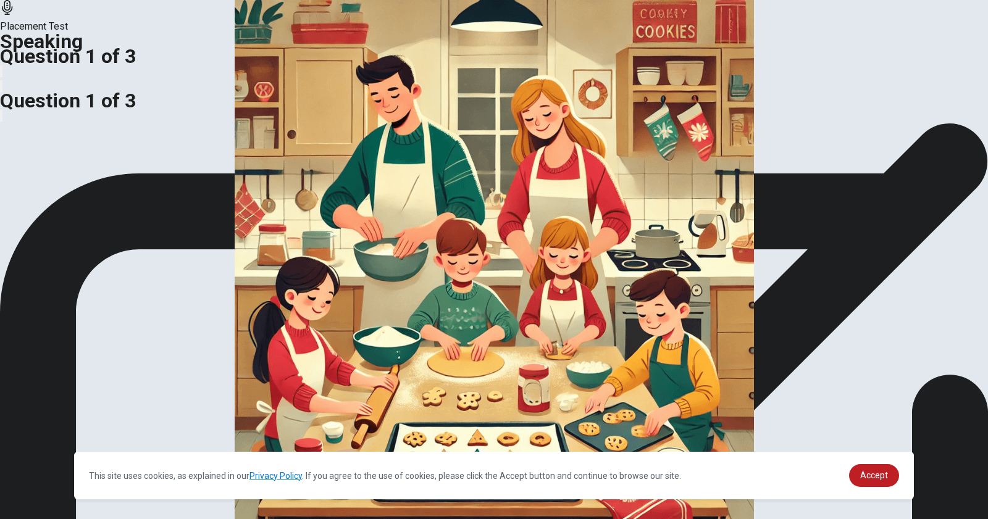
click at [69, 156] on span "Response Time" at bounding box center [34, 150] width 69 height 12
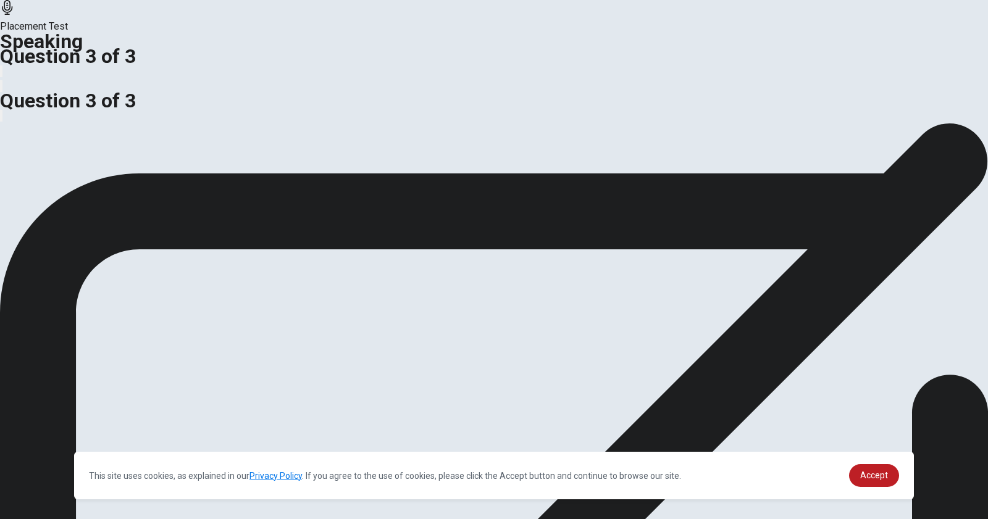
scroll to position [0, 0]
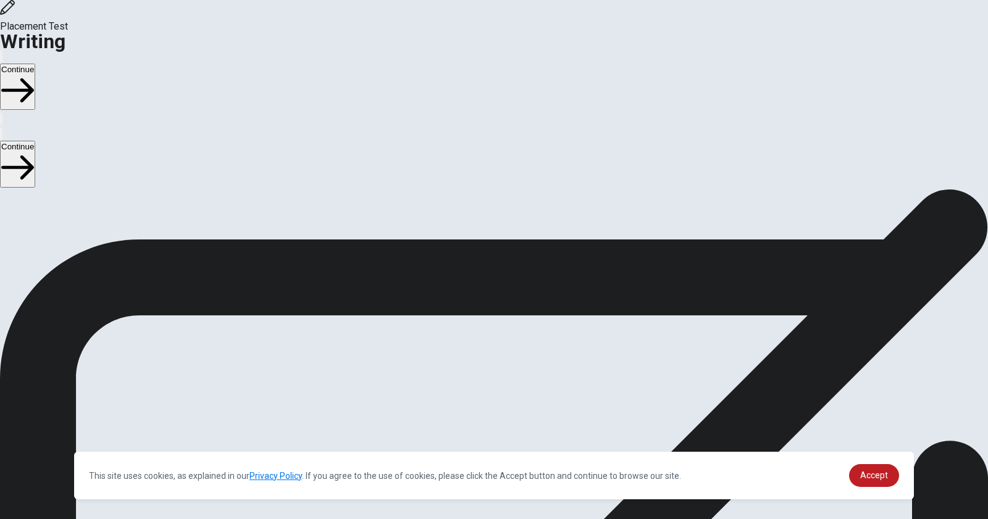
click at [35, 64] on button "Continue" at bounding box center [17, 87] width 35 height 46
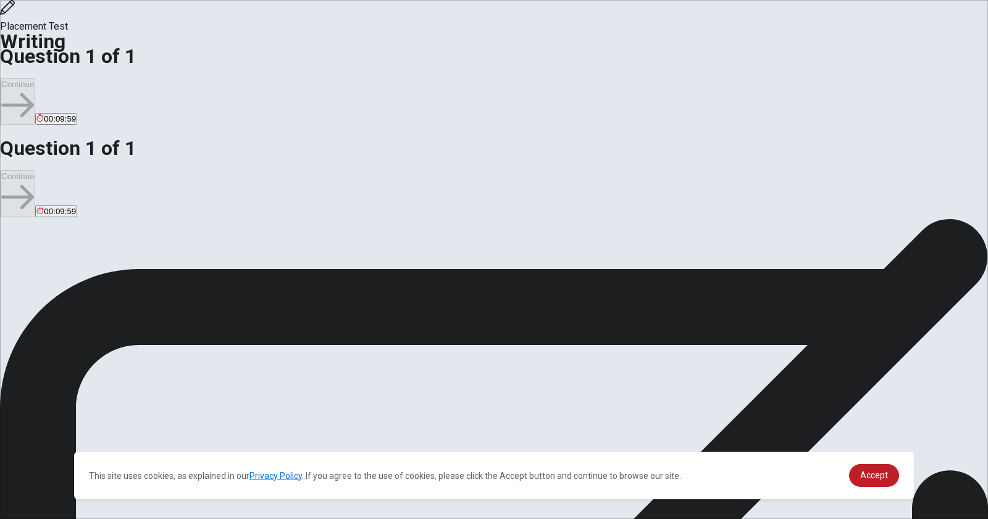
type textarea "i"
drag, startPoint x: 712, startPoint y: 94, endPoint x: 748, endPoint y: 96, distance: 35.8
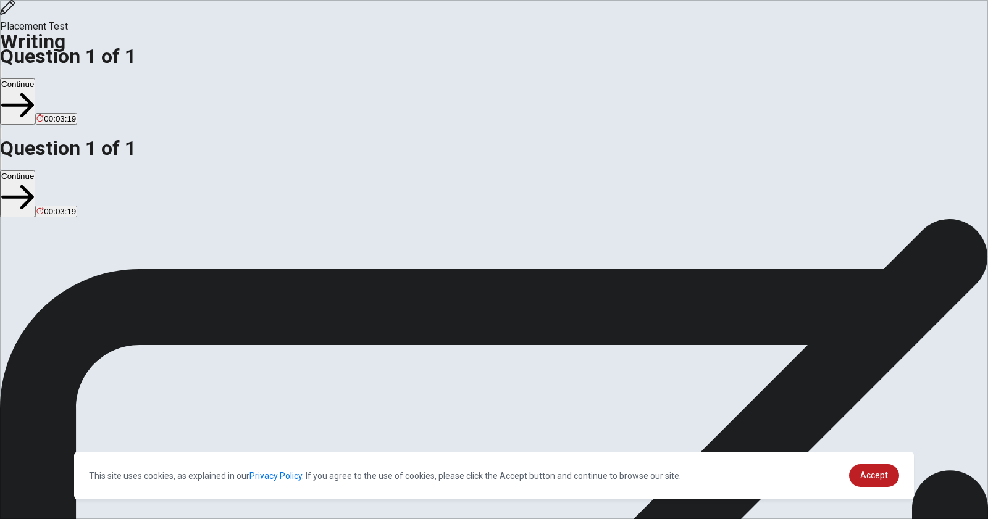
type textarea "My memorable trip is to [GEOGRAPHIC_DATA]. Qingdao locates in [GEOGRAPHIC_DATA]…"
click at [35, 78] on button "Continue" at bounding box center [17, 101] width 35 height 46
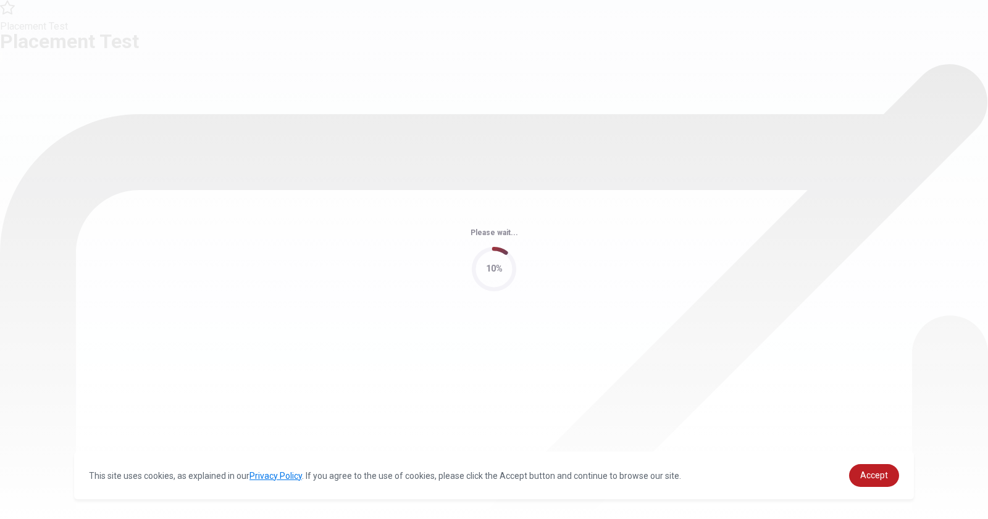
scroll to position [0, 0]
